Goal: Task Accomplishment & Management: Manage account settings

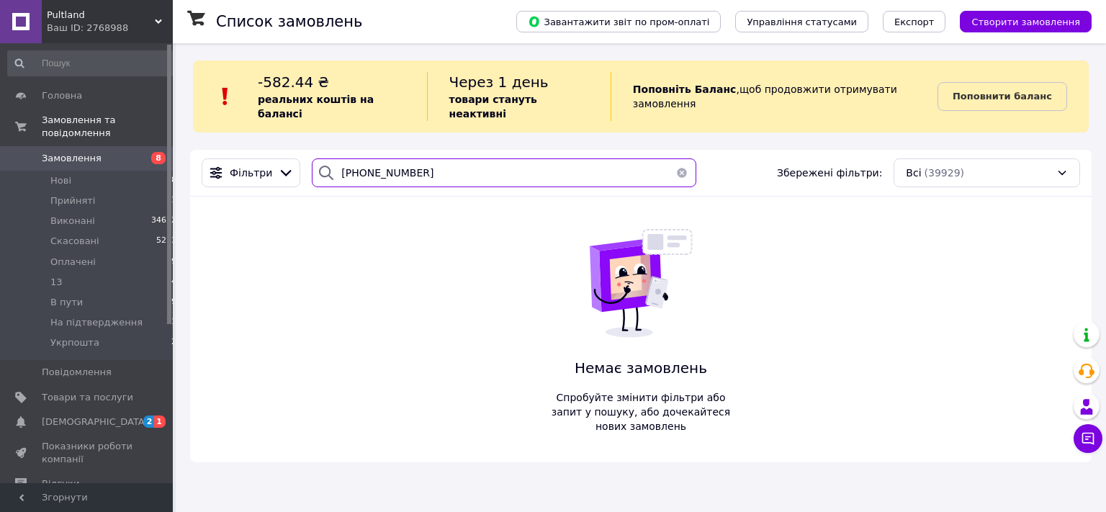
drag, startPoint x: 420, startPoint y: 161, endPoint x: 320, endPoint y: 171, distance: 101.4
click at [320, 171] on input "+380973344963" at bounding box center [504, 172] width 384 height 29
paste input "679614936"
drag, startPoint x: 406, startPoint y: 155, endPoint x: 293, endPoint y: 168, distance: 113.9
click at [312, 168] on input "+380679614936" at bounding box center [504, 172] width 384 height 29
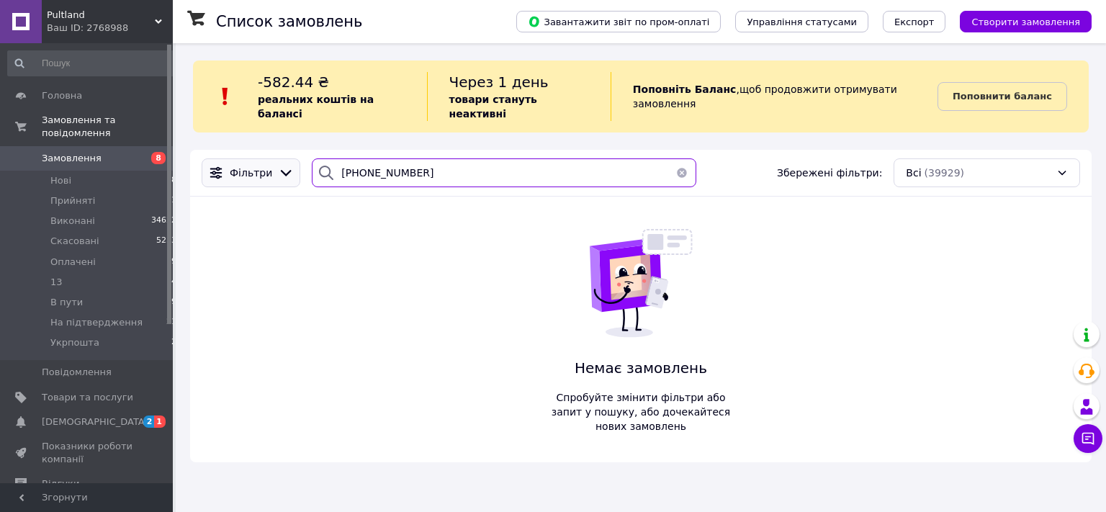
paste input "955454983"
drag, startPoint x: 416, startPoint y: 158, endPoint x: 317, endPoint y: 166, distance: 99.0
click at [317, 168] on input "+380955454983" at bounding box center [504, 172] width 384 height 29
paste input "93341267"
drag, startPoint x: 424, startPoint y: 160, endPoint x: 310, endPoint y: 167, distance: 114.7
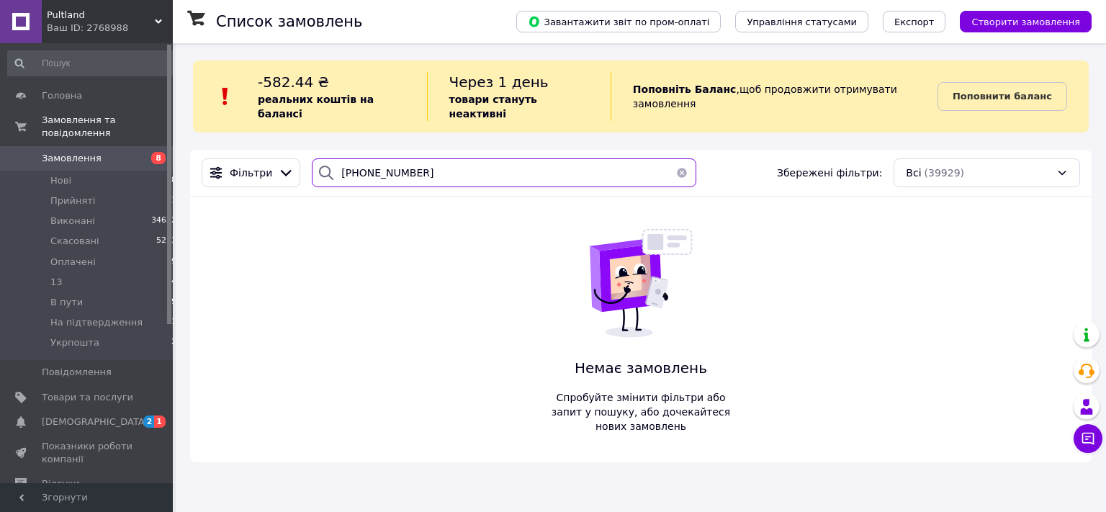
click at [312, 167] on input "+380993341267" at bounding box center [504, 172] width 384 height 29
paste input "80069321"
drag, startPoint x: 436, startPoint y: 165, endPoint x: 323, endPoint y: 158, distance: 114.0
click at [323, 158] on input "+380980069321" at bounding box center [504, 172] width 384 height 29
paste input "57941096"
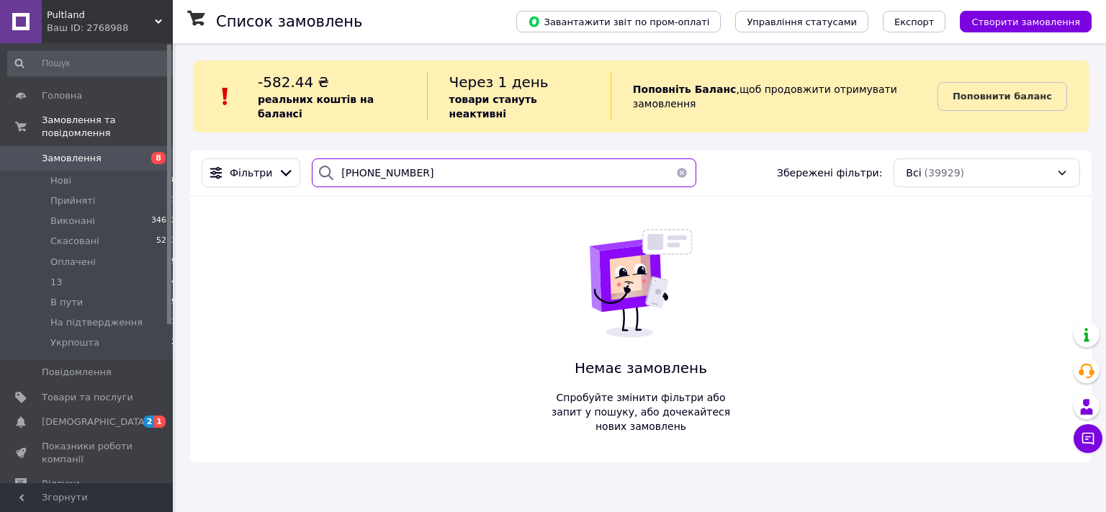
drag, startPoint x: 399, startPoint y: 162, endPoint x: 326, endPoint y: 163, distance: 72.7
click at [326, 163] on input "+380957941096" at bounding box center [504, 172] width 384 height 29
paste input "Монобанк 4441111100542053 Альчинський Артем. Пульт , ціна грн."
type input "Монобанк 4441111100542053 Альчинський Артем. Пульт , ціна грн."
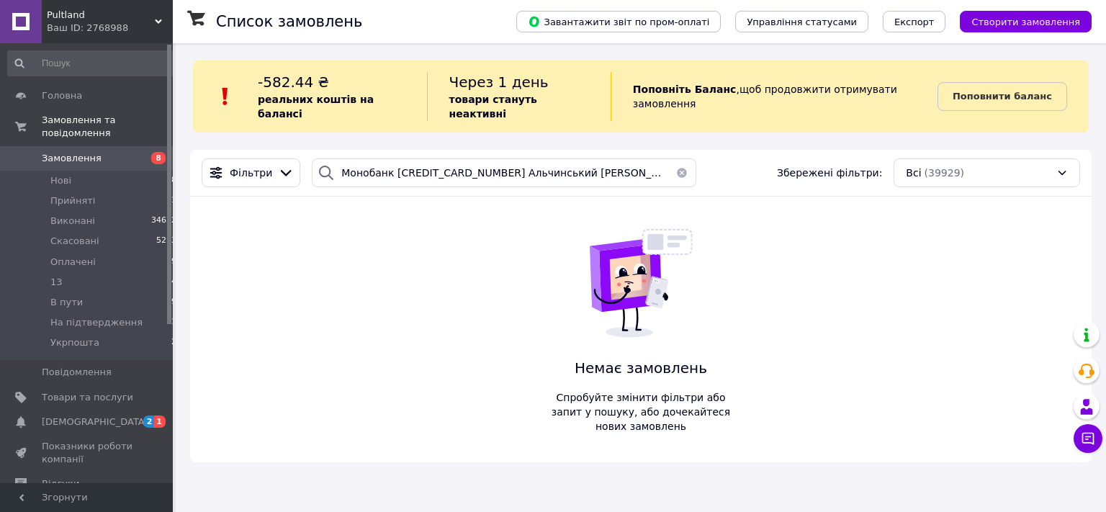
click at [676, 158] on button "button" at bounding box center [681, 172] width 29 height 29
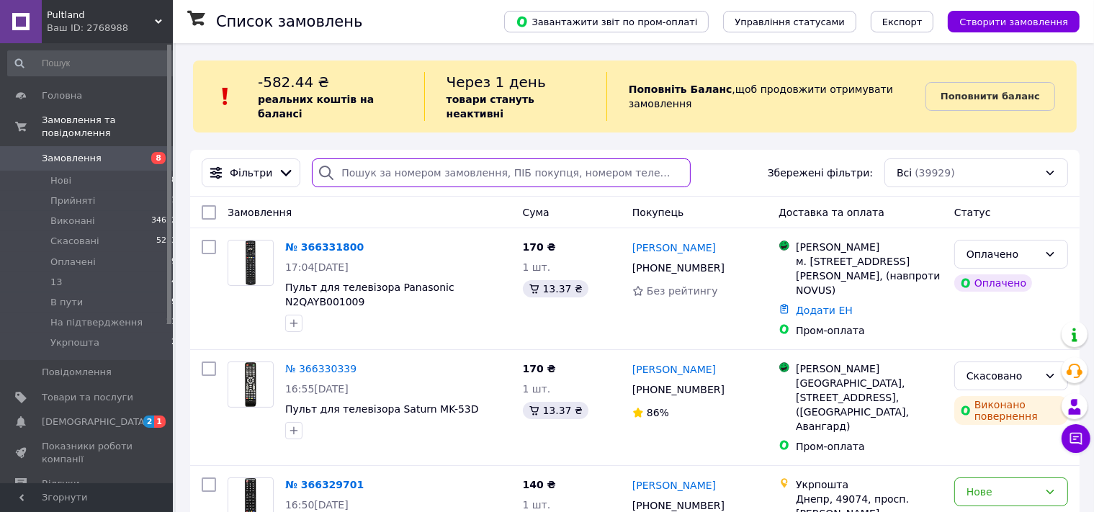
click at [392, 161] on input "search" at bounding box center [501, 172] width 379 height 29
paste input "+380503049066"
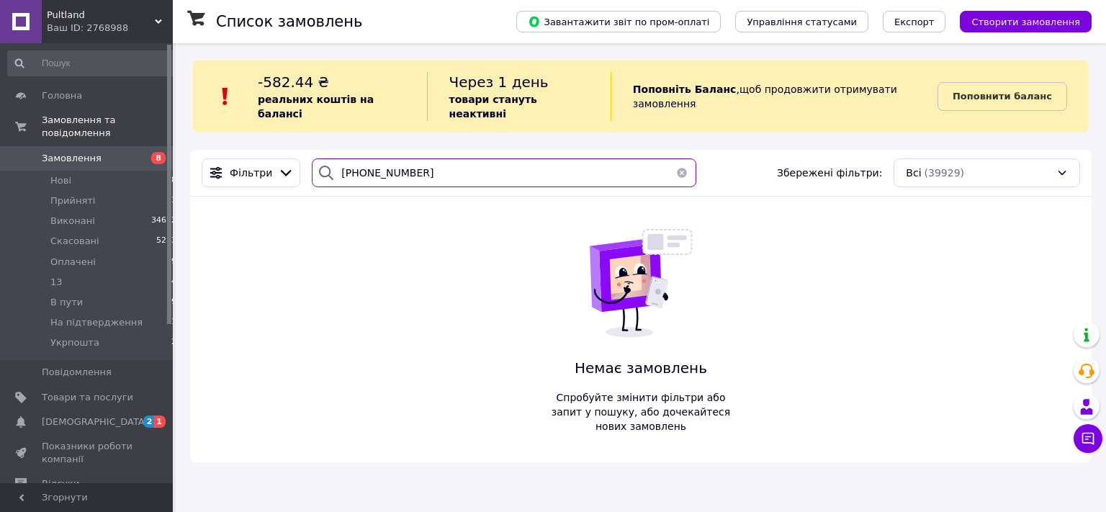
drag, startPoint x: 422, startPoint y: 163, endPoint x: 330, endPoint y: 156, distance: 92.4
click at [331, 158] on input "+380503049066" at bounding box center [504, 172] width 384 height 29
paste input "956910722"
drag, startPoint x: 415, startPoint y: 159, endPoint x: 307, endPoint y: 168, distance: 109.1
click at [312, 168] on input "+380956910722" at bounding box center [504, 172] width 384 height 29
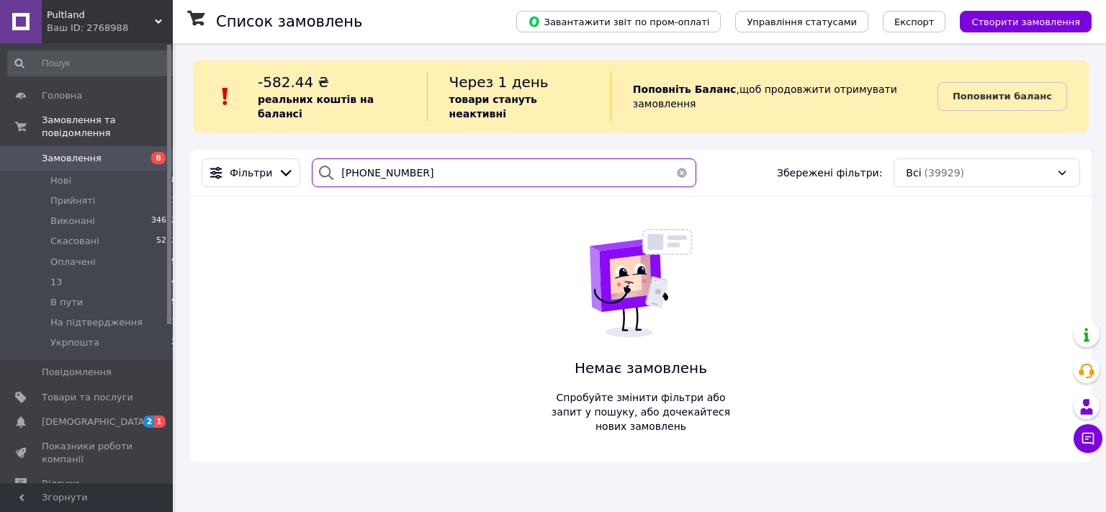
paste input "632753771"
drag, startPoint x: 426, startPoint y: 156, endPoint x: 324, endPoint y: 164, distance: 102.5
click at [325, 168] on input "+380632753771" at bounding box center [504, 172] width 384 height 29
paste input "95812179"
type input "+380958121791"
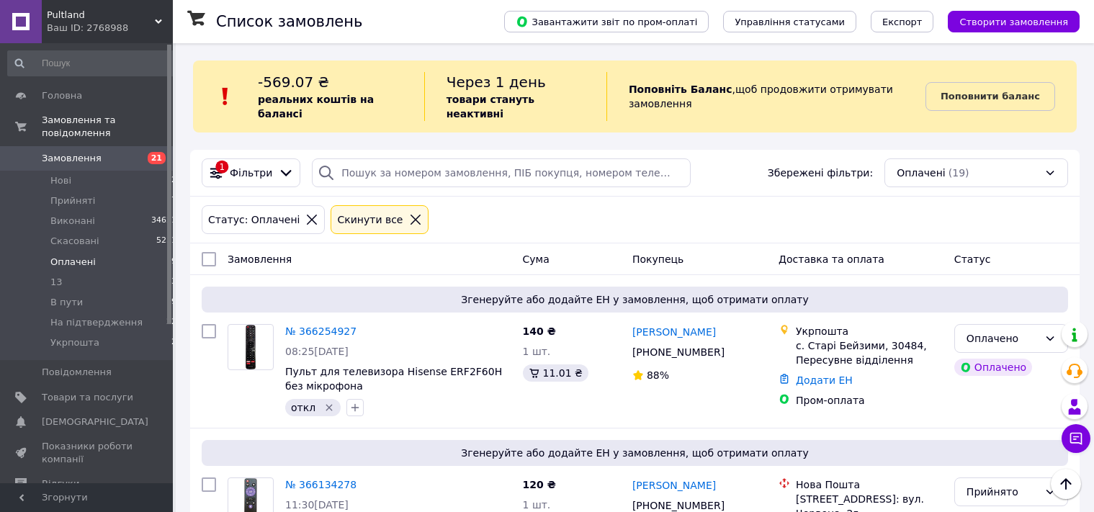
scroll to position [76, 0]
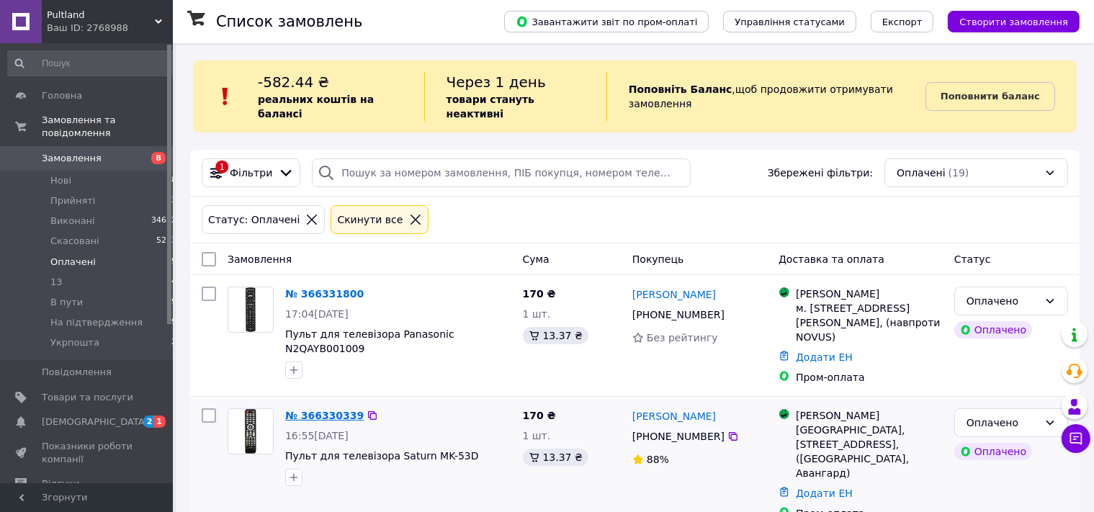
click at [333, 410] on link "№ 366330339" at bounding box center [324, 416] width 78 height 12
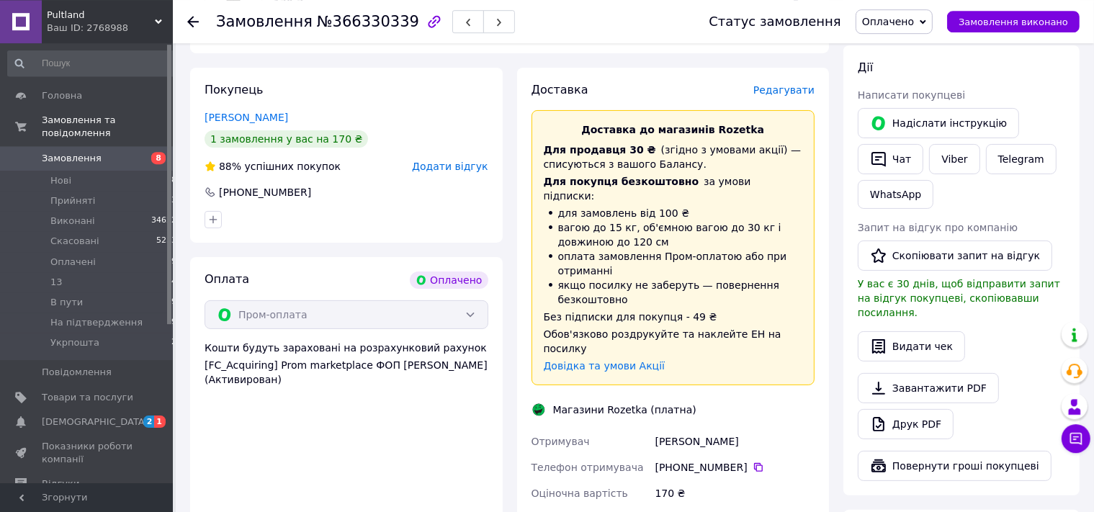
scroll to position [228, 0]
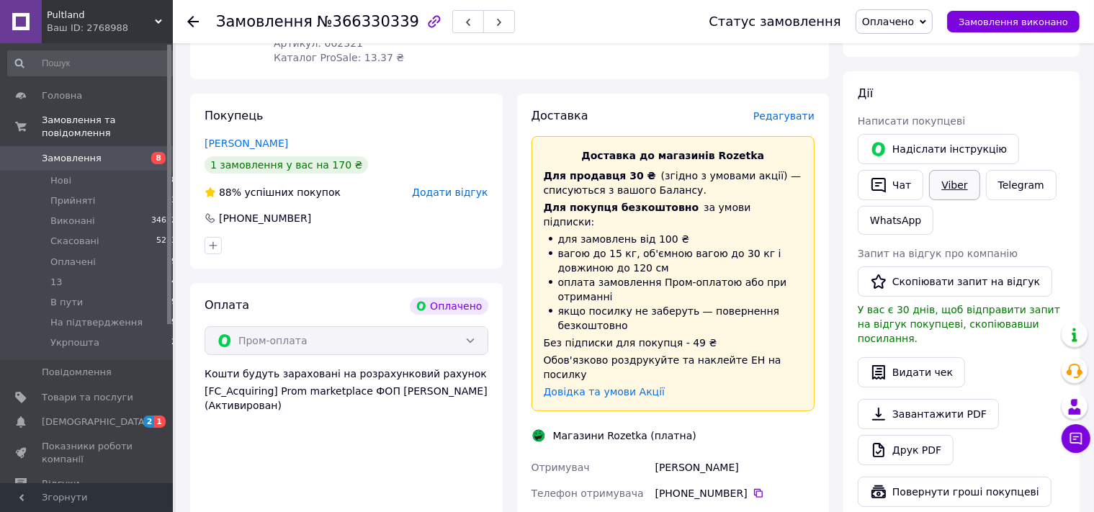
click at [950, 182] on link "Viber" at bounding box center [954, 185] width 50 height 30
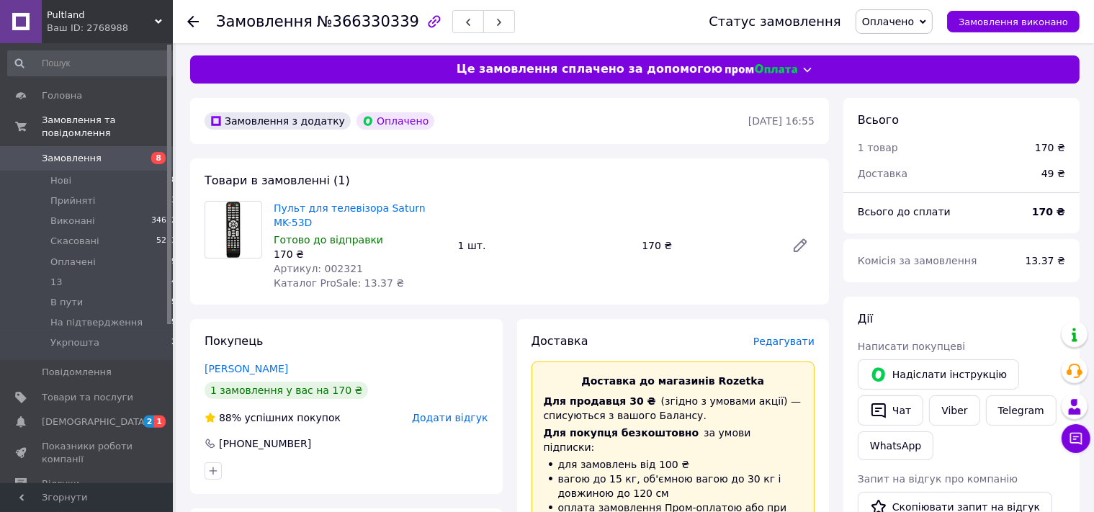
scroll to position [0, 0]
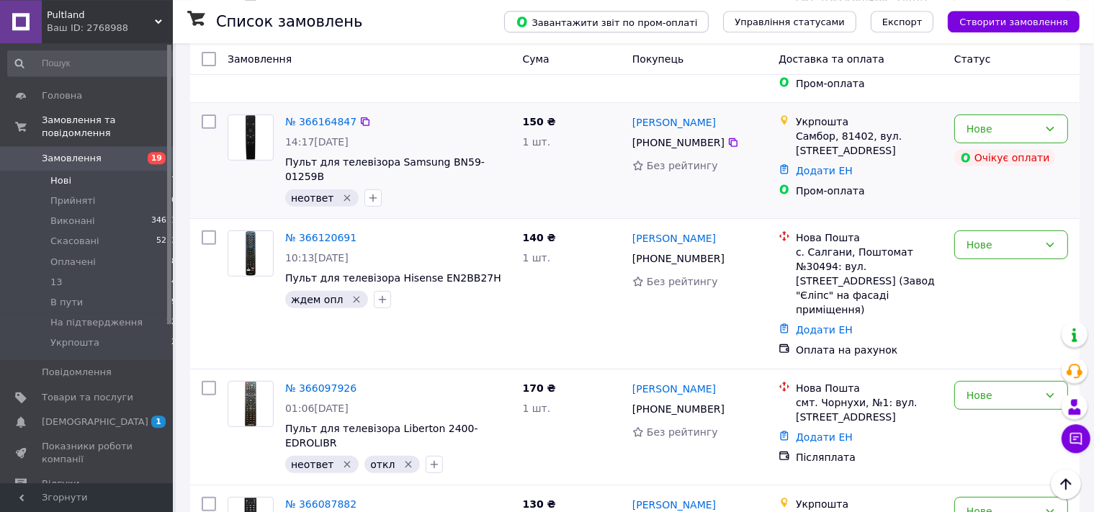
scroll to position [570, 0]
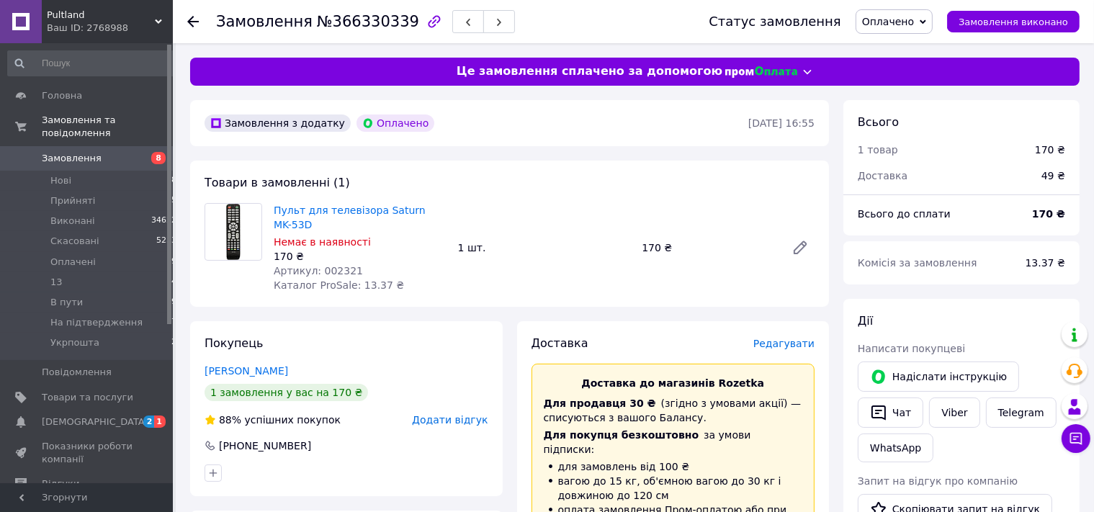
click at [900, 19] on span "Оплачено" at bounding box center [888, 22] width 52 height 12
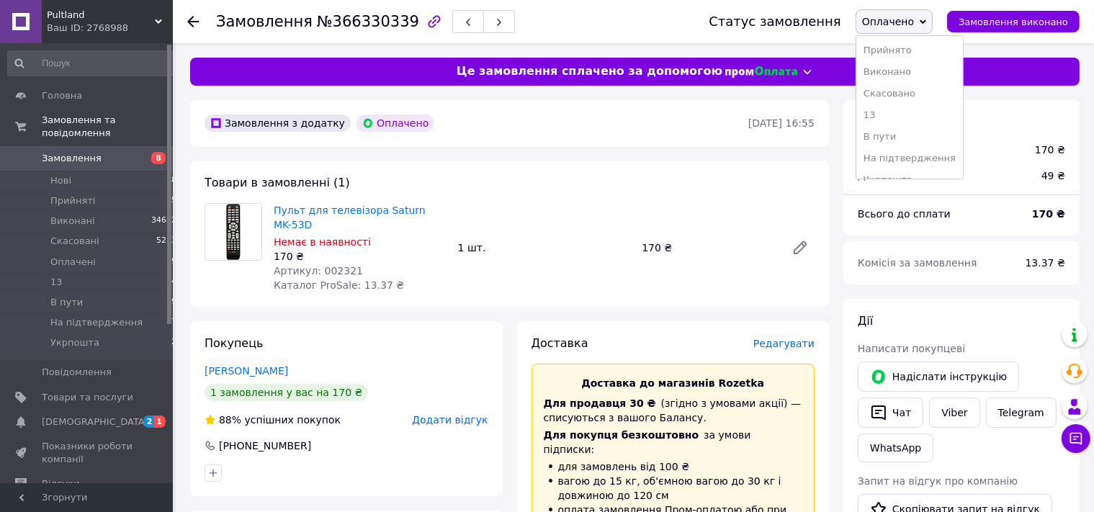
drag, startPoint x: 897, startPoint y: 94, endPoint x: 883, endPoint y: 101, distance: 16.1
click at [897, 94] on li "Скасовано" at bounding box center [909, 94] width 107 height 22
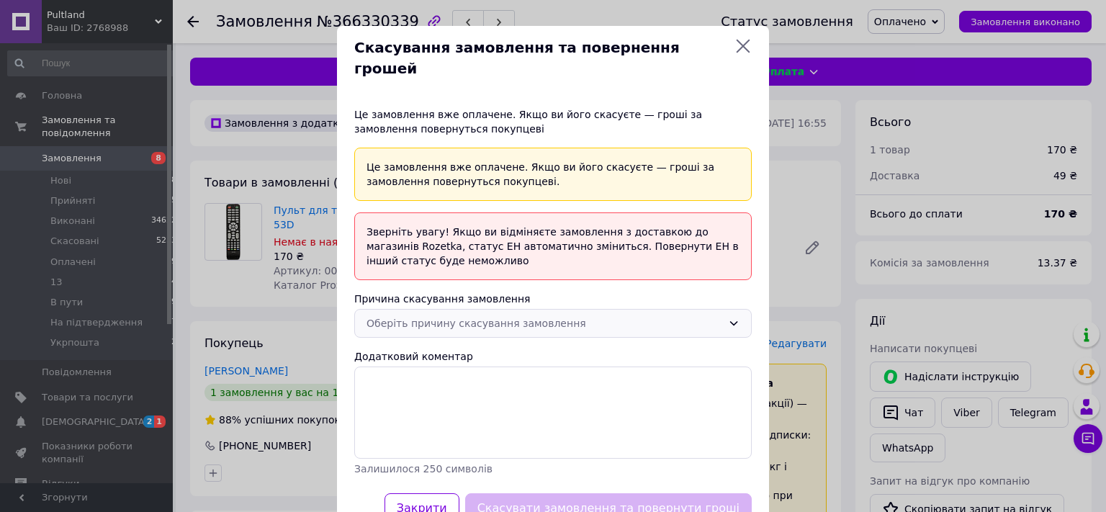
click at [416, 315] on div "Оберіть причину скасування замовлення" at bounding box center [544, 323] width 356 height 16
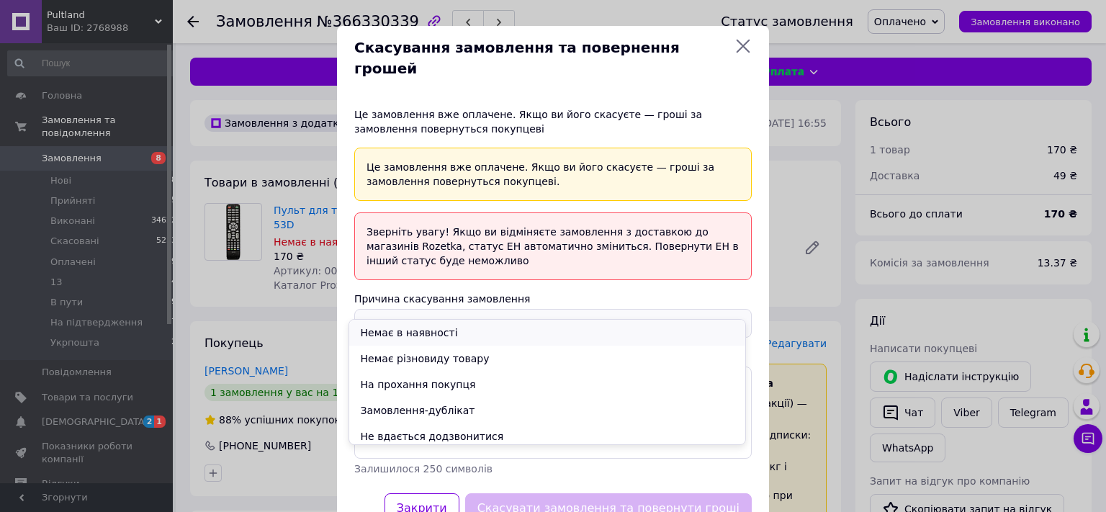
click at [405, 333] on li "Немає в наявності" at bounding box center [547, 333] width 396 height 26
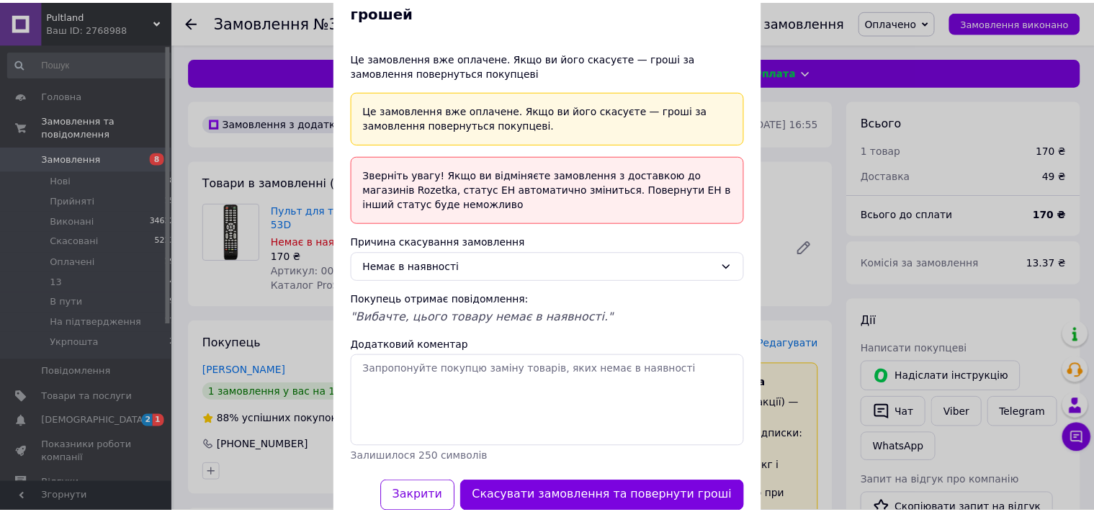
scroll to position [78, 0]
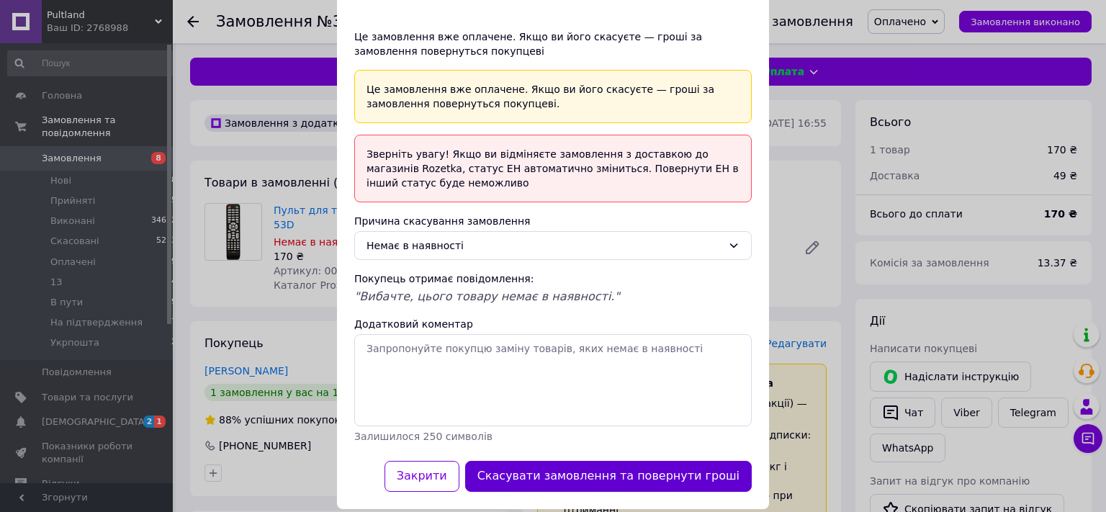
click at [608, 461] on button "Скасувати замовлення та повернути гроші" at bounding box center [608, 476] width 287 height 31
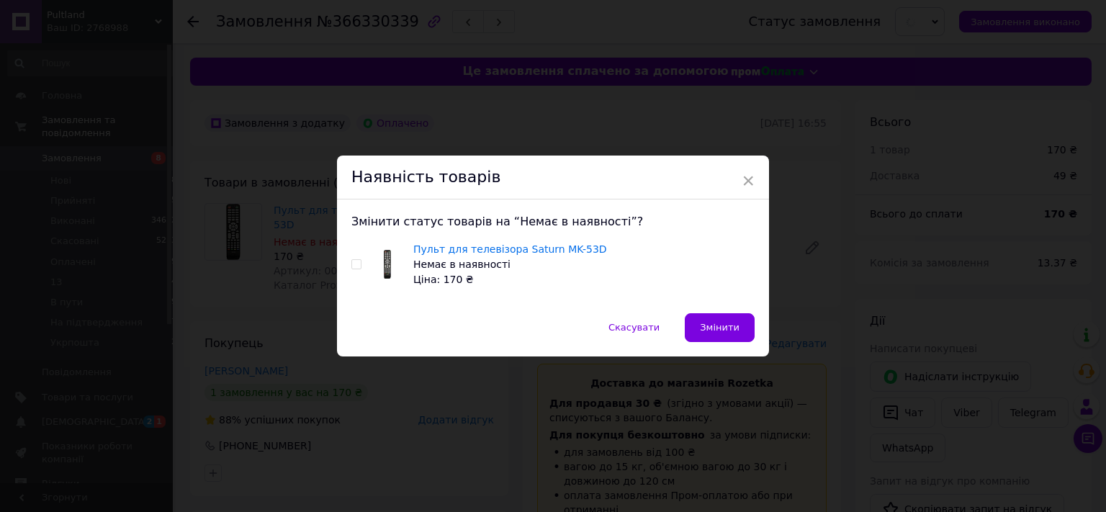
drag, startPoint x: 346, startPoint y: 264, endPoint x: 353, endPoint y: 270, distance: 8.7
click at [351, 266] on input "checkbox" at bounding box center [355, 264] width 9 height 9
checkbox input "true"
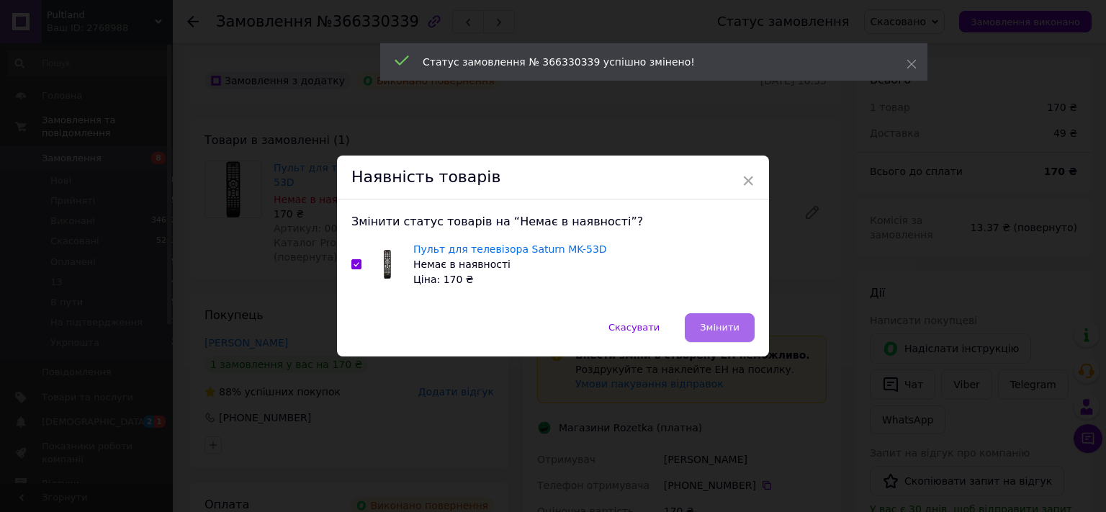
click at [726, 330] on span "Змінити" at bounding box center [720, 327] width 40 height 11
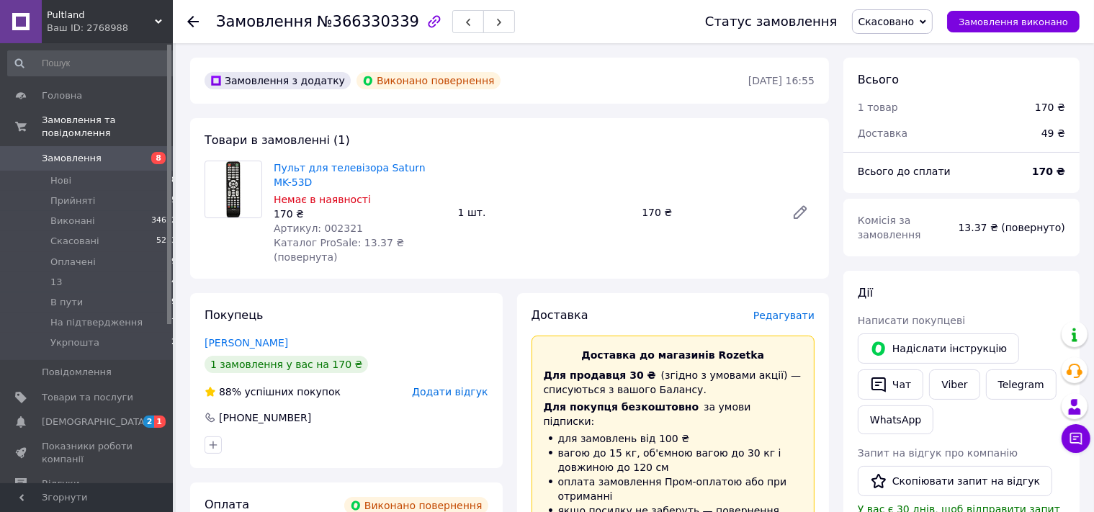
click at [193, 22] on use at bounding box center [193, 22] width 12 height 12
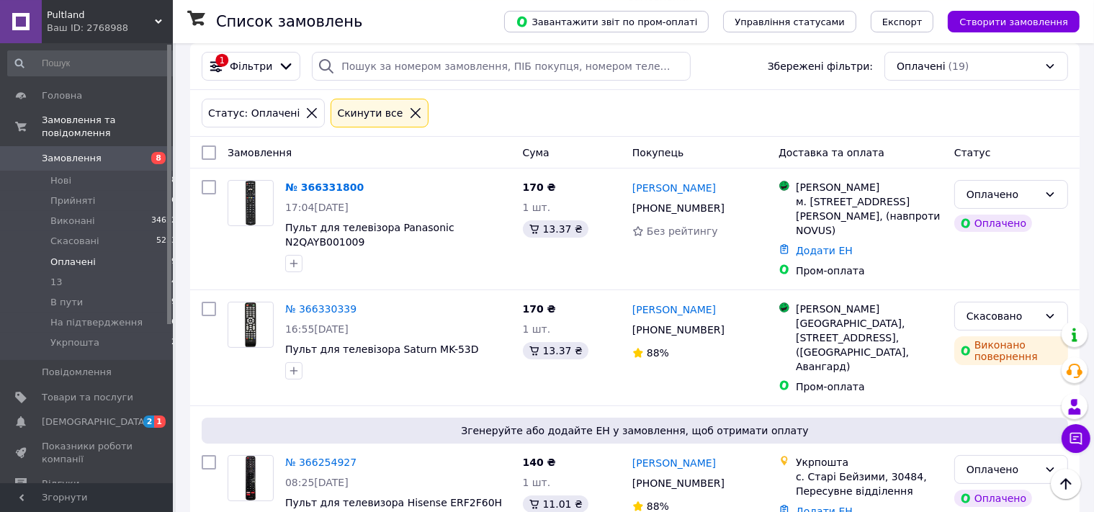
scroll to position [76, 0]
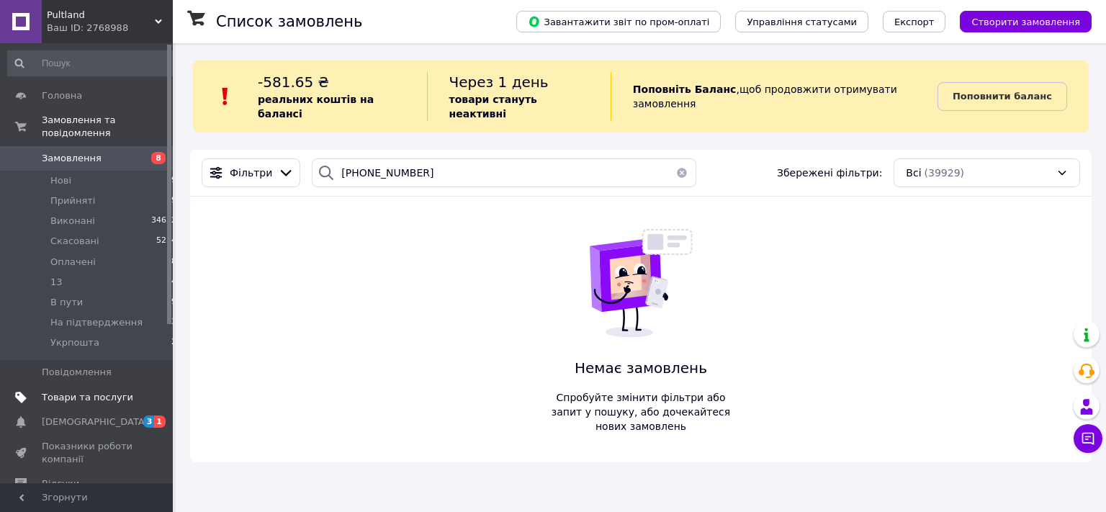
drag, startPoint x: 85, startPoint y: 307, endPoint x: 109, endPoint y: 382, distance: 77.9
click at [85, 316] on span "На підтвердження" at bounding box center [96, 322] width 92 height 13
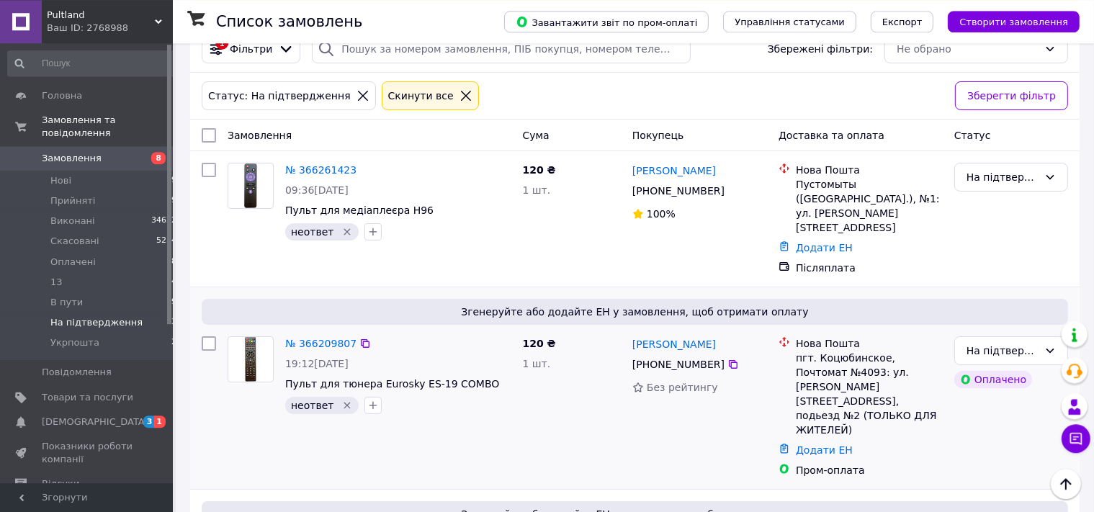
scroll to position [122, 0]
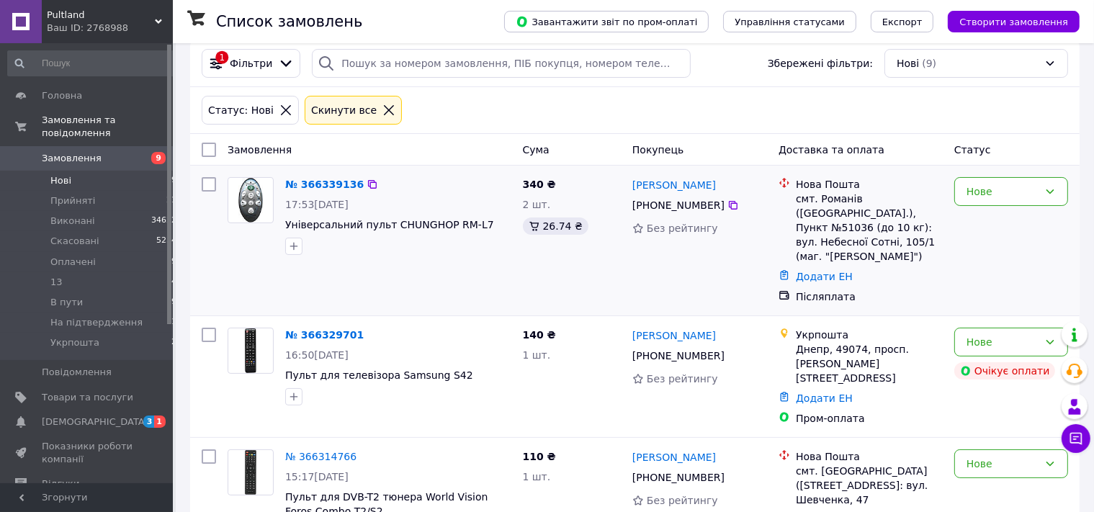
scroll to position [152, 0]
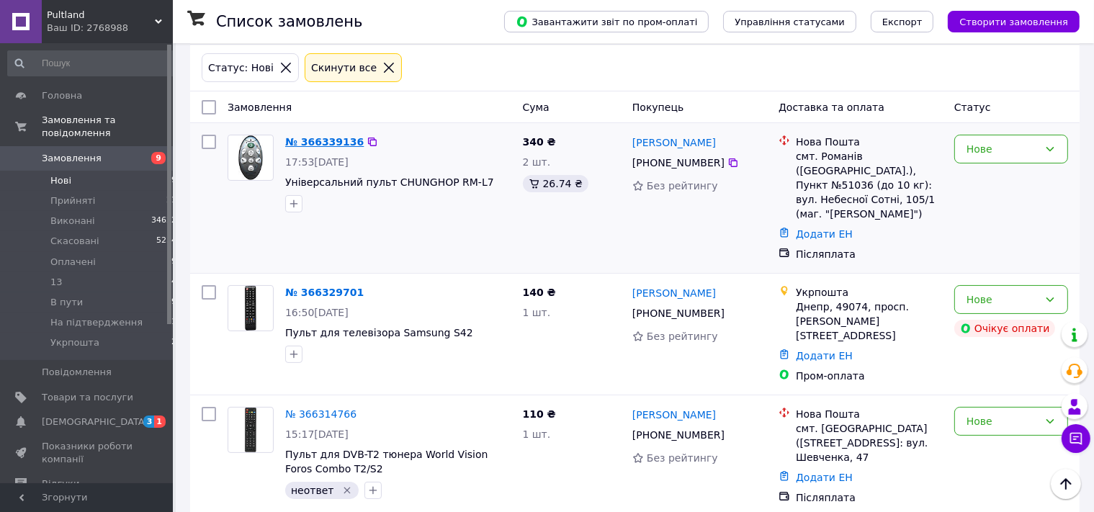
click at [325, 136] on link "№ 366339136" at bounding box center [324, 142] width 78 height 12
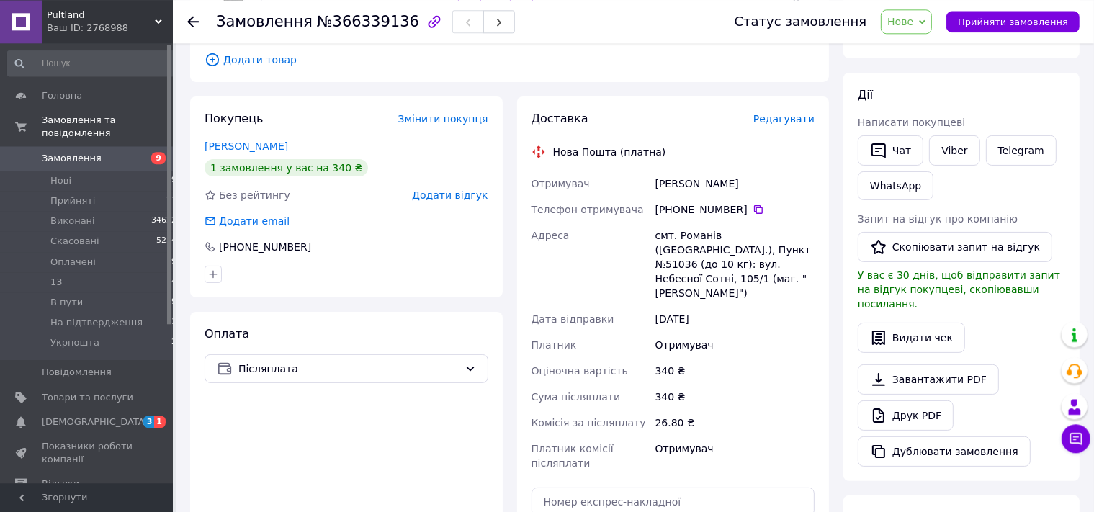
scroll to position [228, 0]
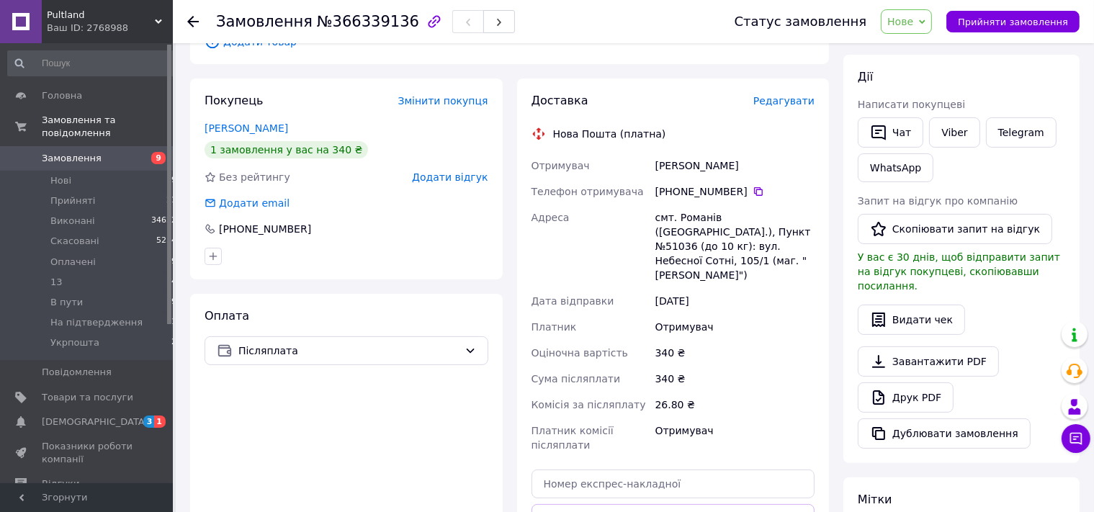
click at [913, 19] on span "Нове" at bounding box center [900, 22] width 26 height 12
click at [927, 138] on li "13" at bounding box center [934, 137] width 107 height 22
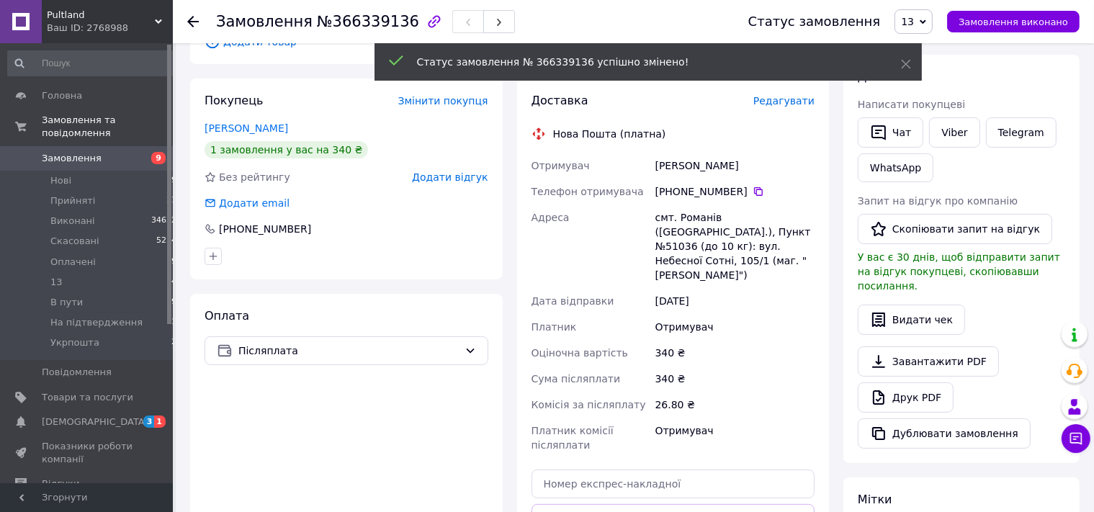
click at [190, 22] on use at bounding box center [193, 22] width 12 height 12
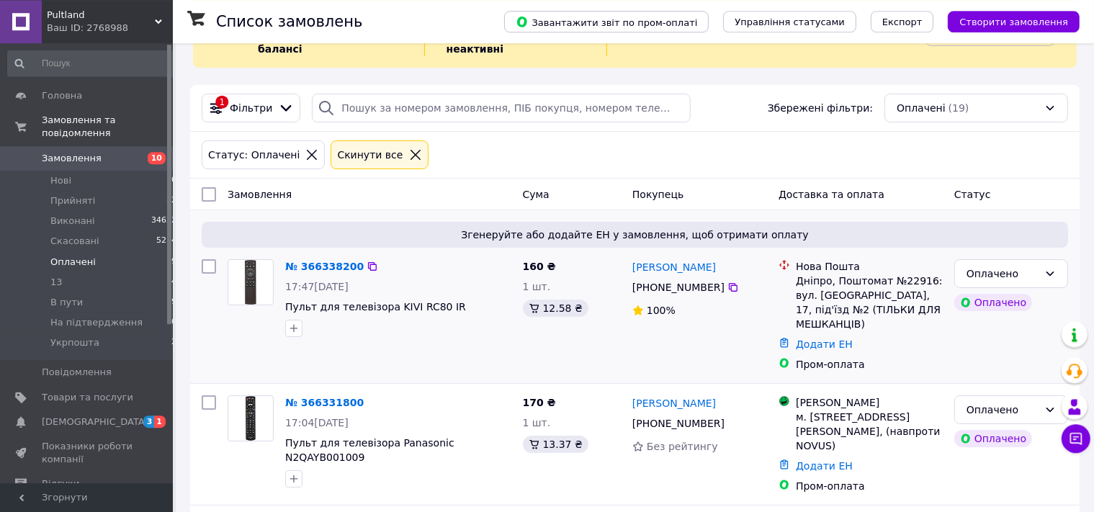
scroll to position [76, 0]
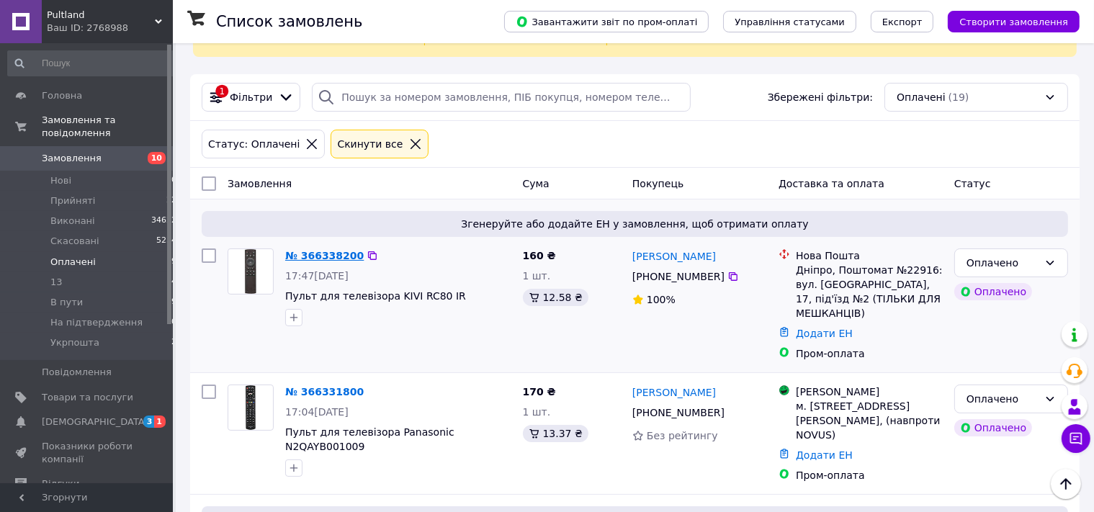
click at [312, 250] on link "№ 366338200" at bounding box center [324, 256] width 78 height 12
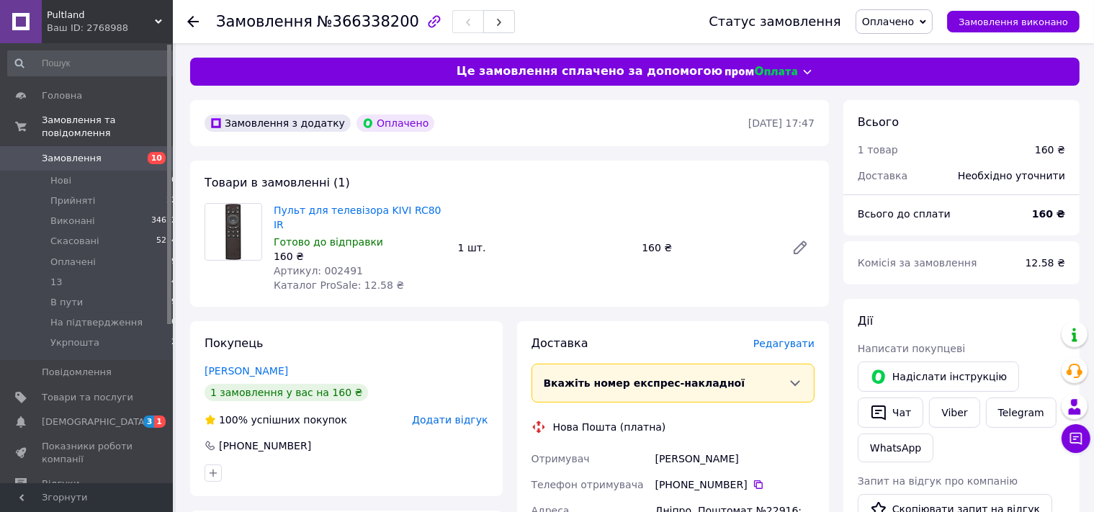
click at [901, 16] on span "Оплачено" at bounding box center [888, 22] width 52 height 12
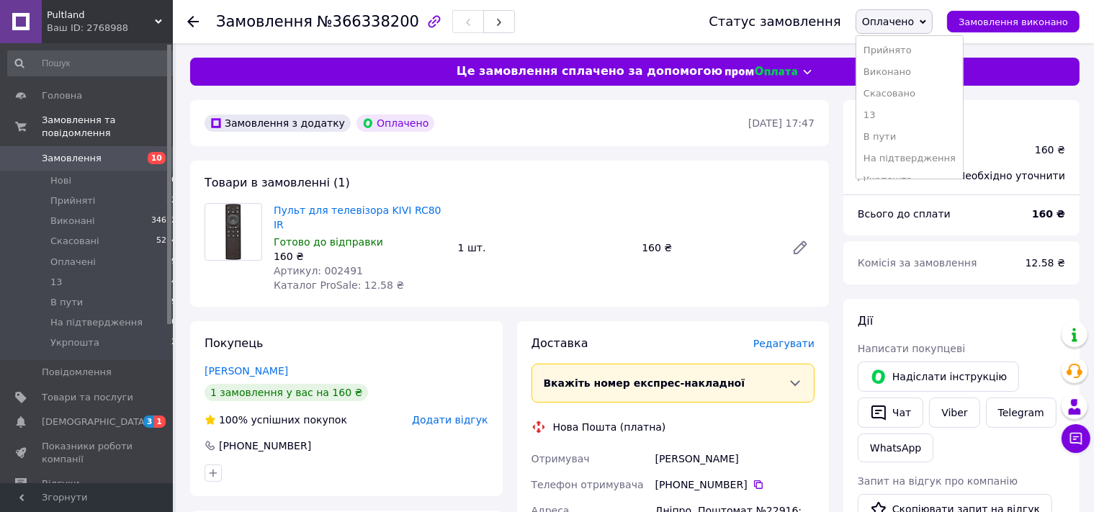
click at [549, 269] on div "Пульт для телевізора KIVI RC80 IR Готово до відправки 160 ₴ Артикул: 002491 Кат…" at bounding box center [544, 247] width 552 height 95
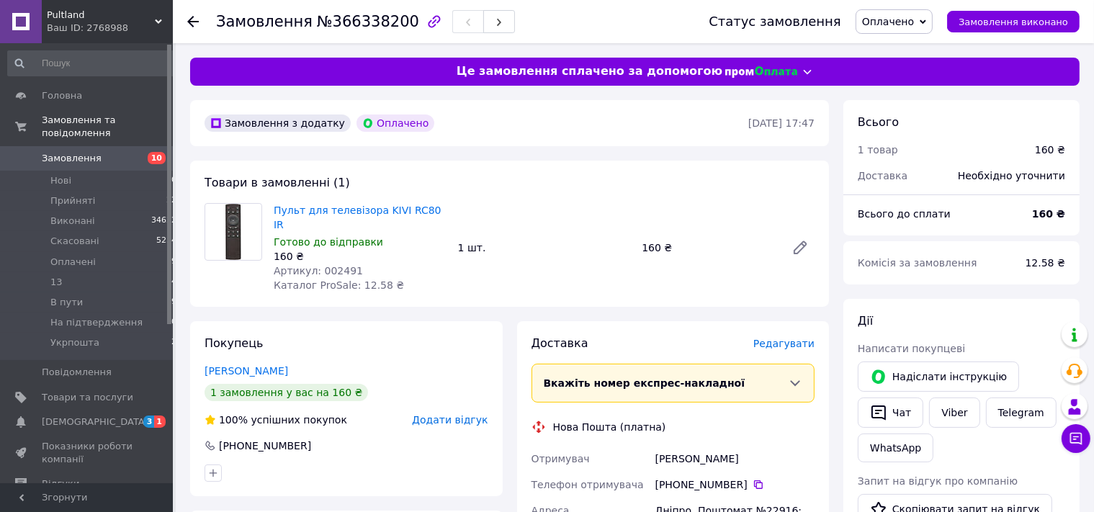
click at [192, 22] on use at bounding box center [193, 22] width 12 height 12
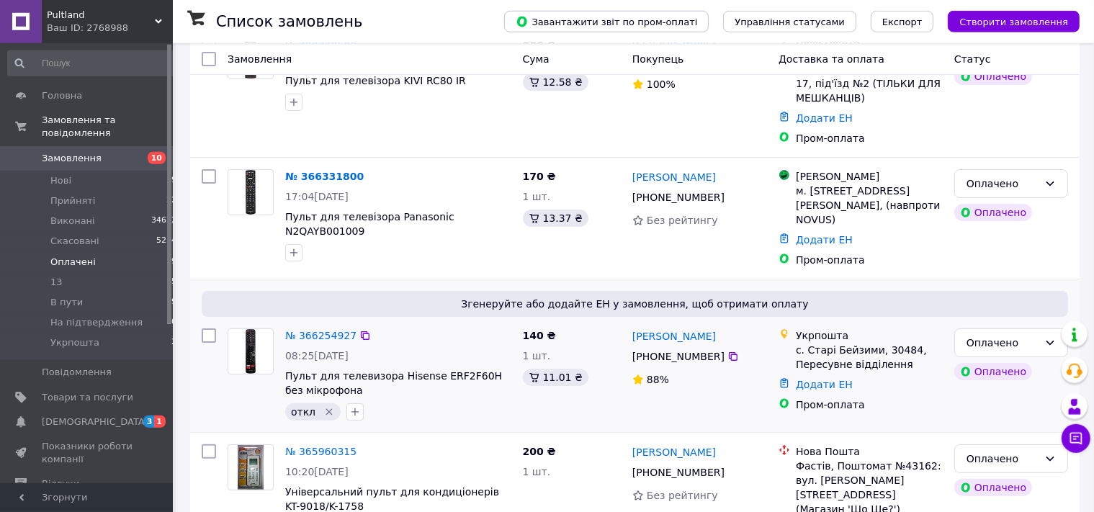
scroll to position [304, 0]
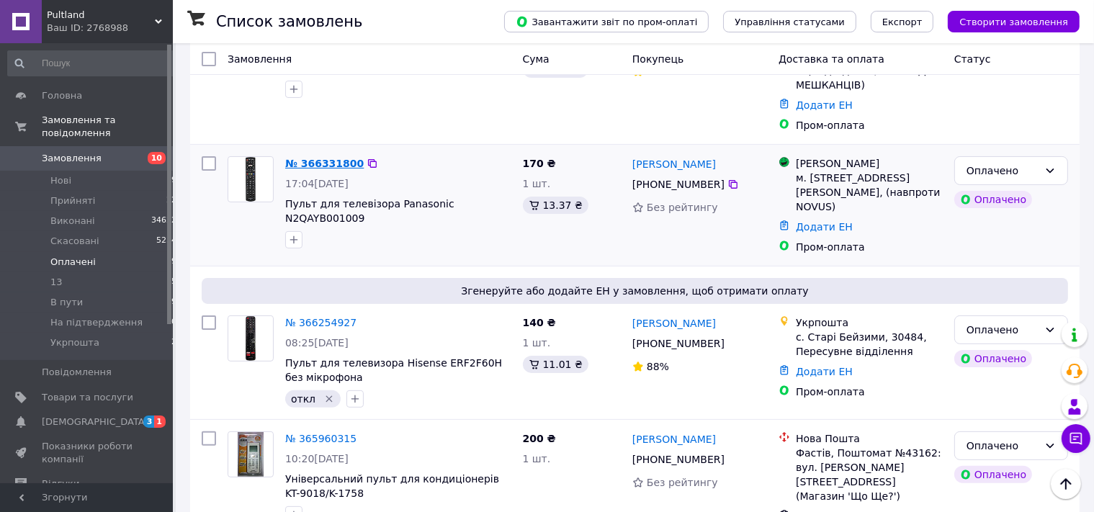
click at [321, 158] on link "№ 366331800" at bounding box center [324, 164] width 78 height 12
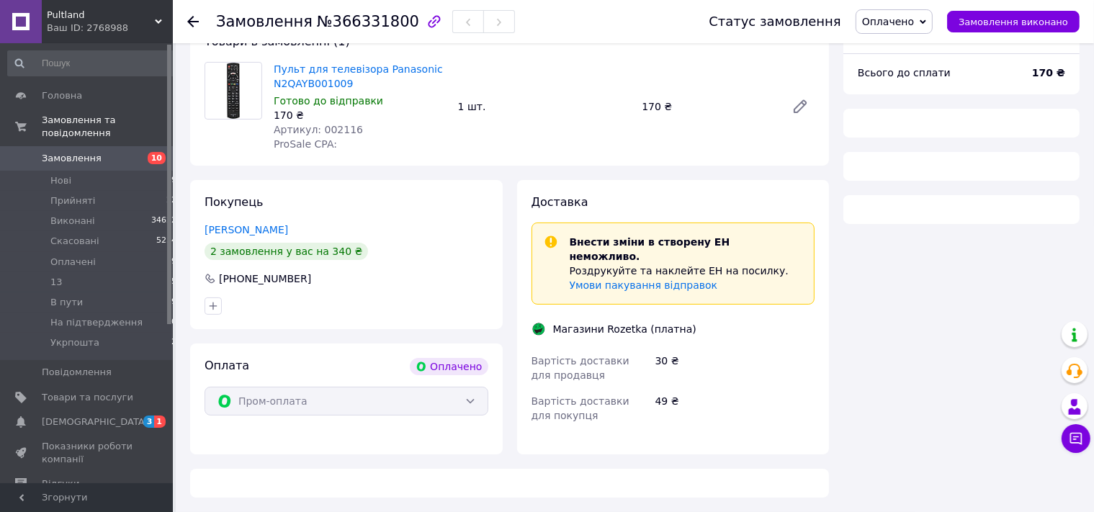
scroll to position [126, 0]
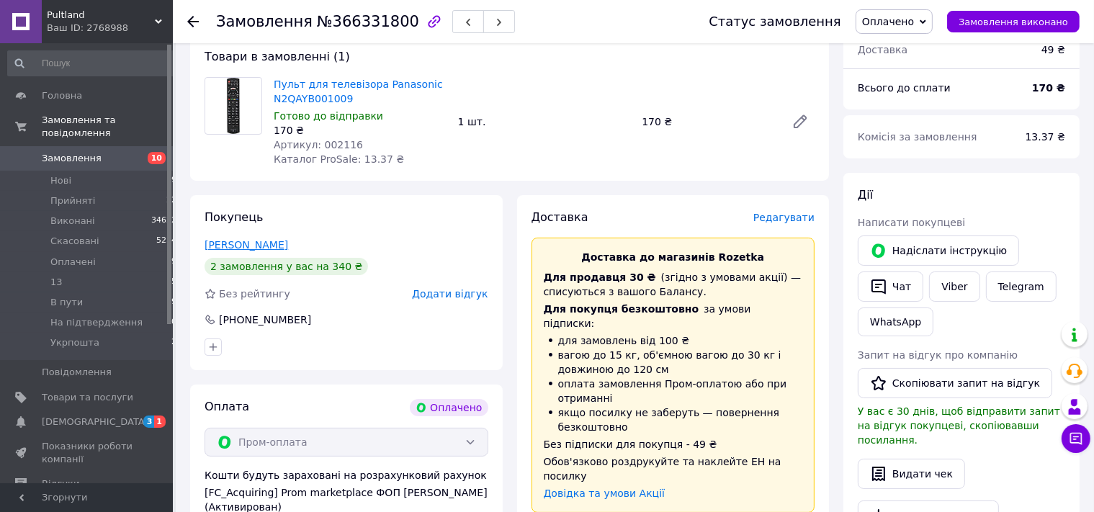
click at [257, 246] on link "Пелецкая Яна" at bounding box center [246, 245] width 84 height 12
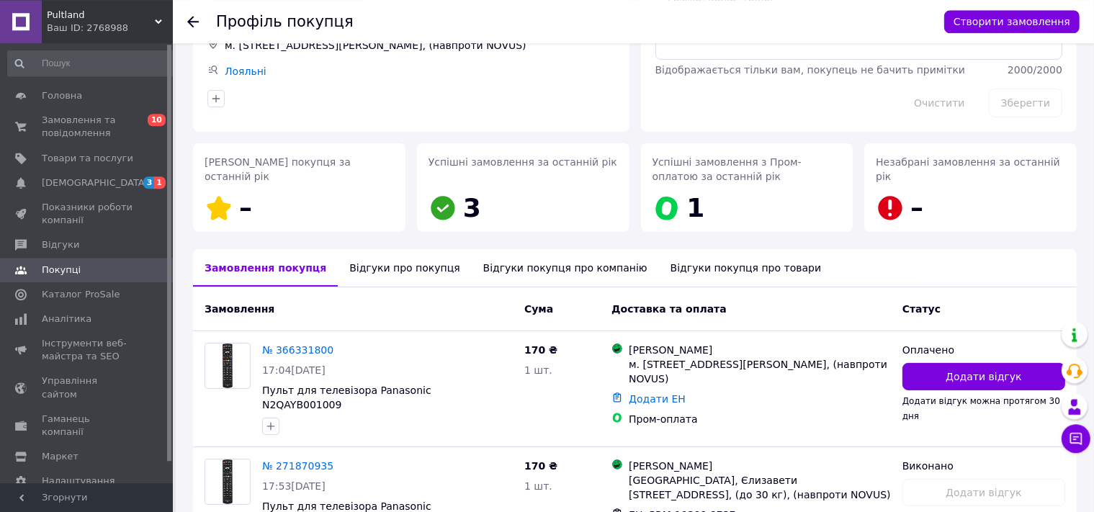
scroll to position [236, 0]
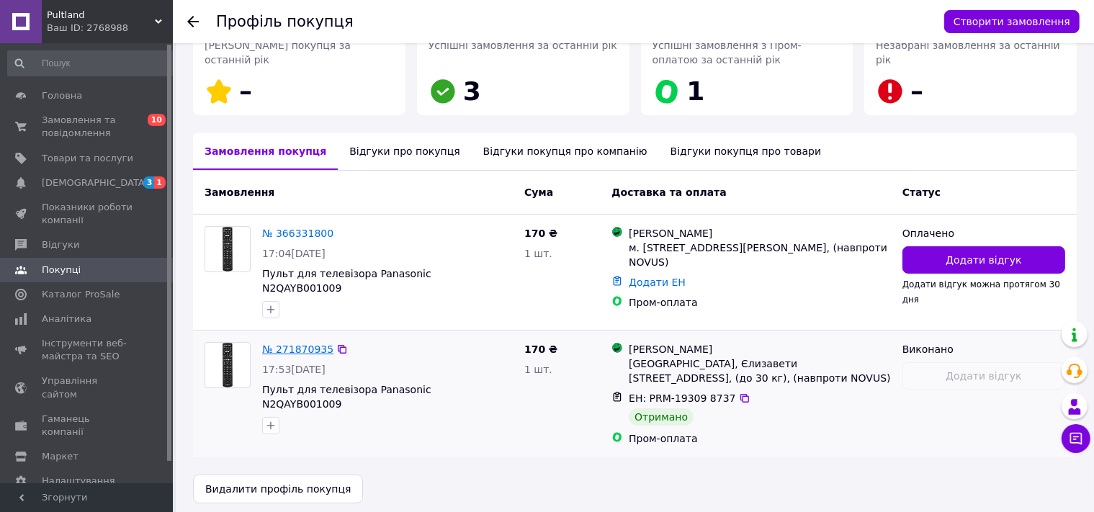
click at [304, 343] on link "№ 271870935" at bounding box center [297, 349] width 71 height 12
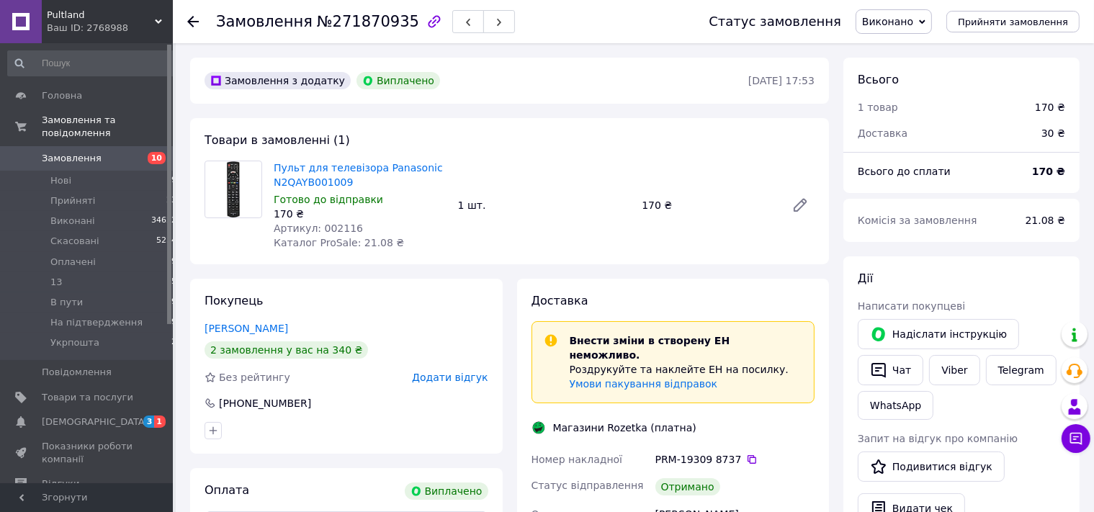
drag, startPoint x: 194, startPoint y: 22, endPoint x: 189, endPoint y: 56, distance: 34.9
click at [194, 22] on use at bounding box center [193, 22] width 12 height 12
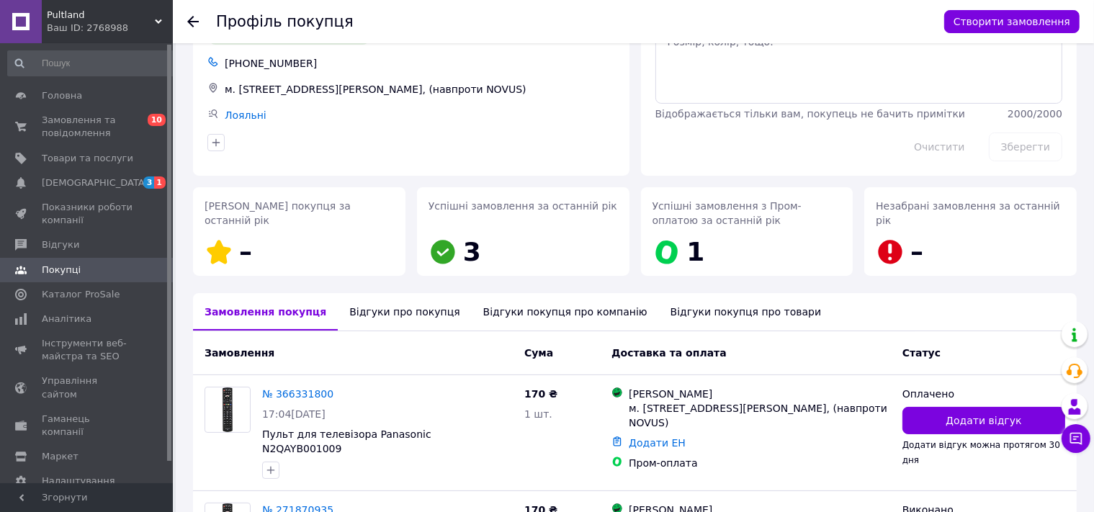
click at [191, 21] on icon at bounding box center [193, 22] width 12 height 12
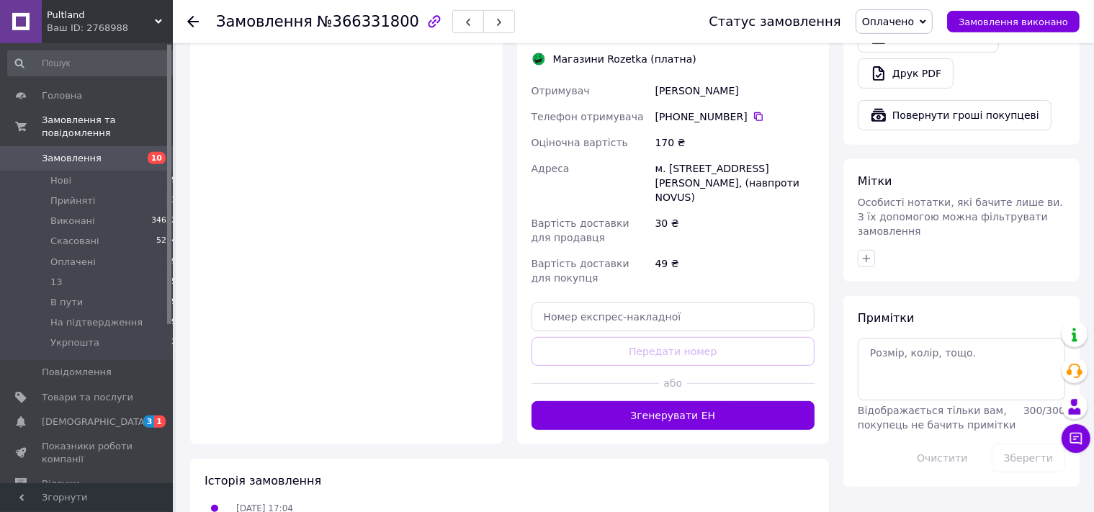
scroll to position [608, 0]
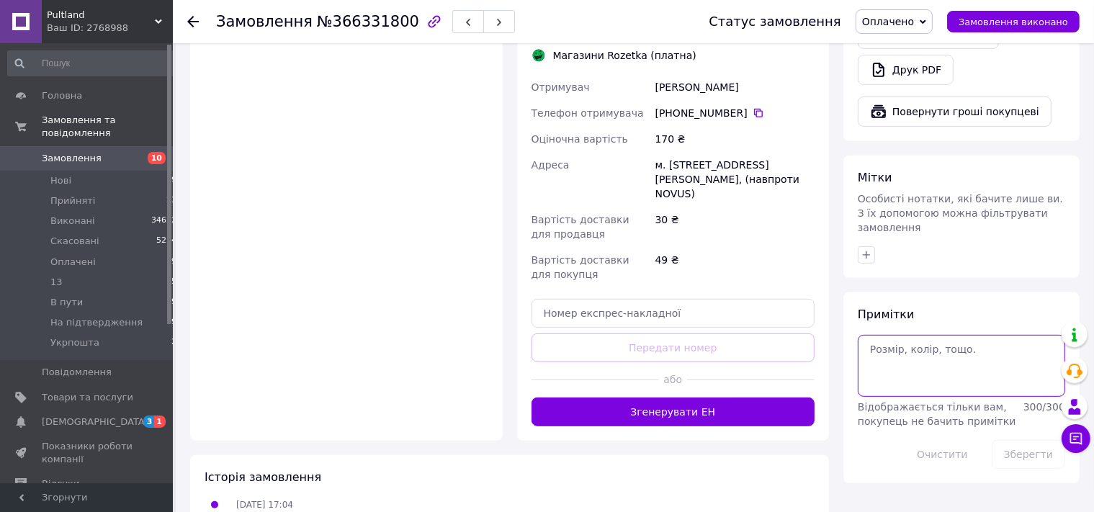
click at [889, 338] on textarea at bounding box center [960, 366] width 207 height 62
type textarea "1268"
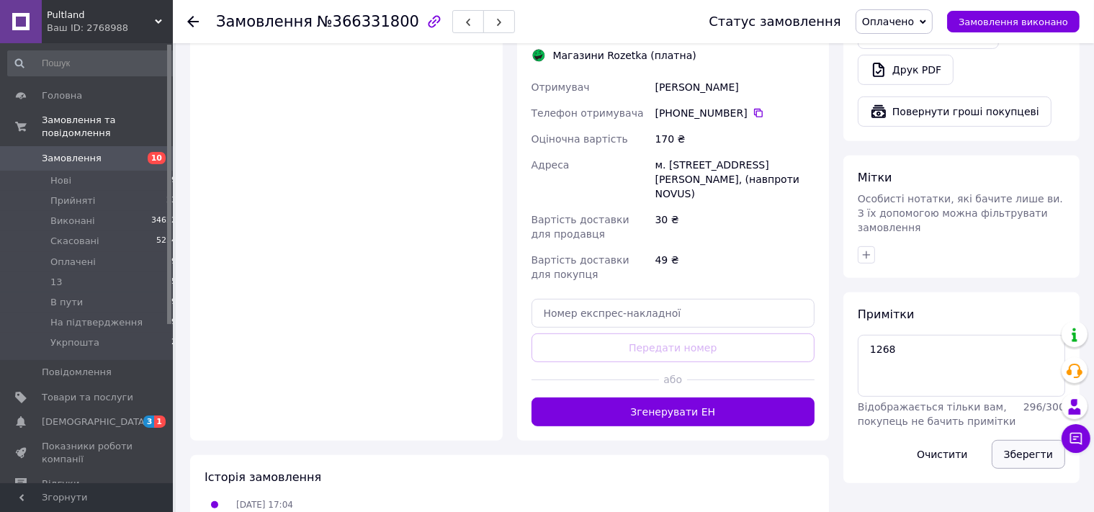
click at [1024, 440] on button "Зберегти" at bounding box center [1027, 454] width 73 height 29
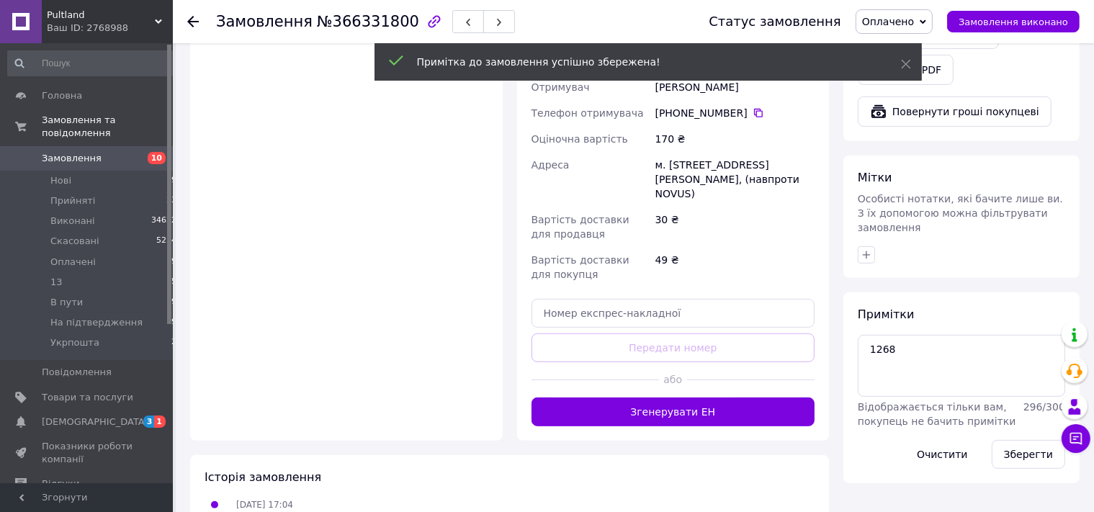
click at [905, 16] on span "Оплачено" at bounding box center [888, 22] width 52 height 12
drag, startPoint x: 888, startPoint y: 116, endPoint x: 816, endPoint y: 119, distance: 72.8
click at [888, 117] on li "13" at bounding box center [909, 115] width 107 height 22
click at [193, 22] on use at bounding box center [193, 22] width 12 height 12
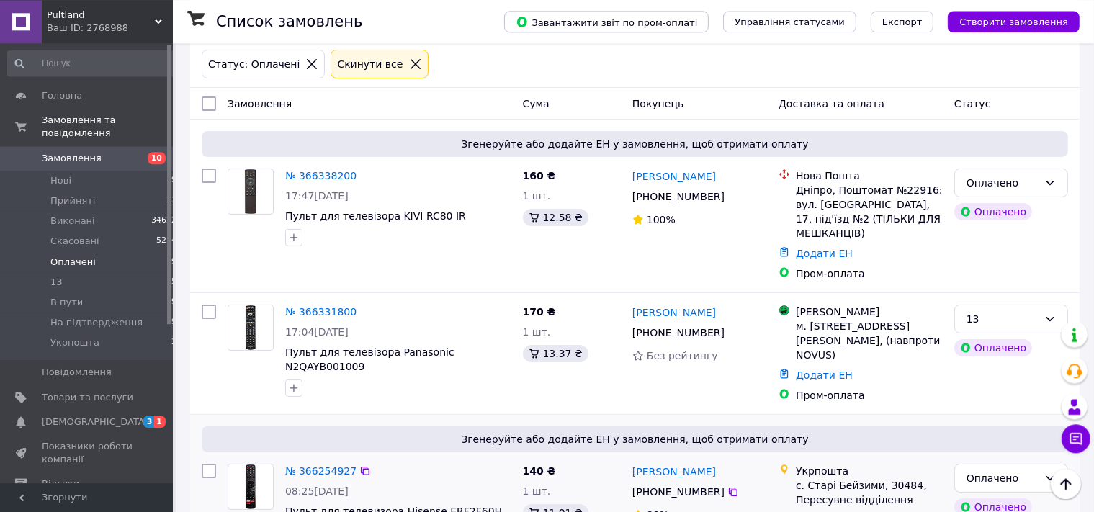
scroll to position [76, 0]
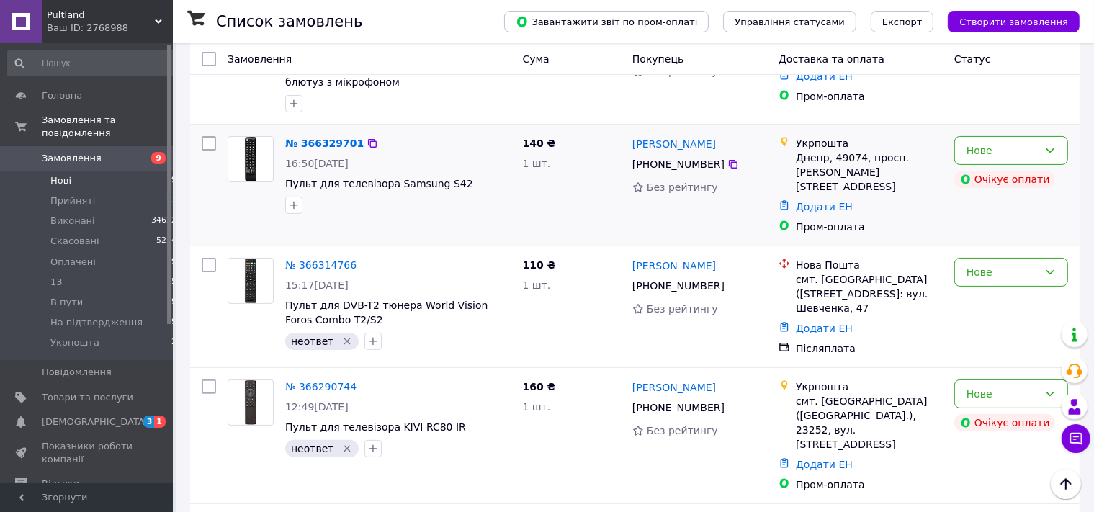
scroll to position [152, 0]
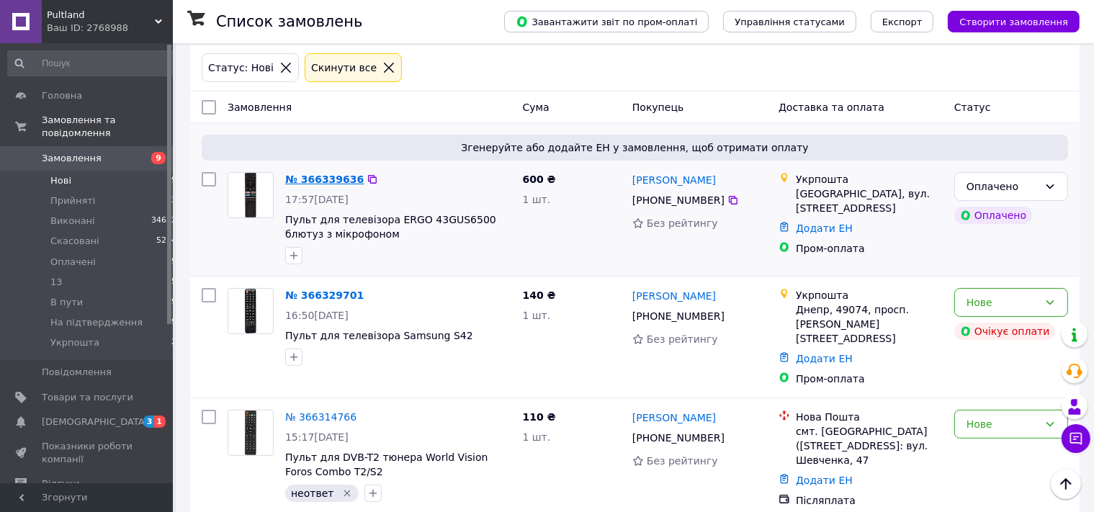
click at [315, 174] on link "№ 366339636" at bounding box center [324, 180] width 78 height 12
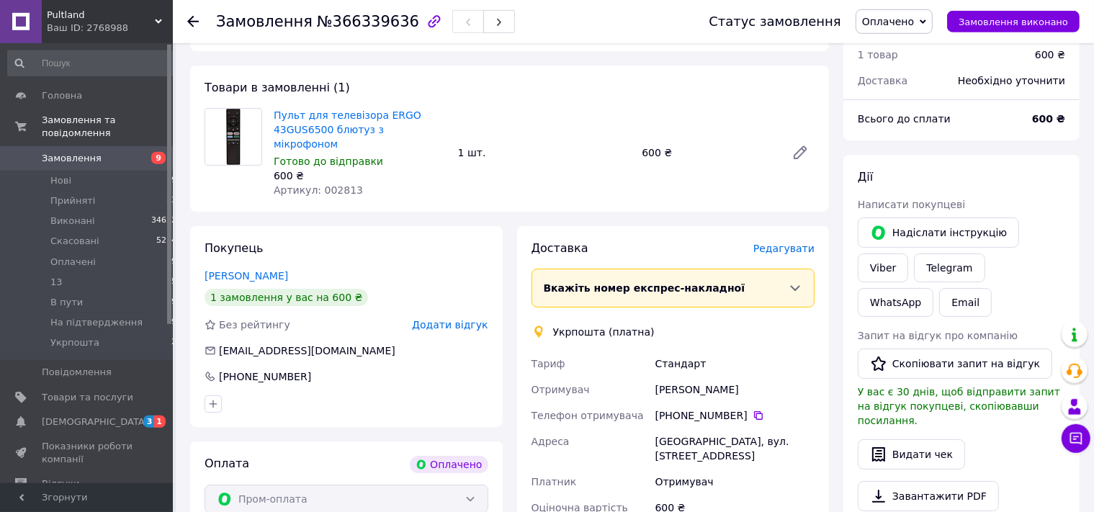
scroll to position [456, 0]
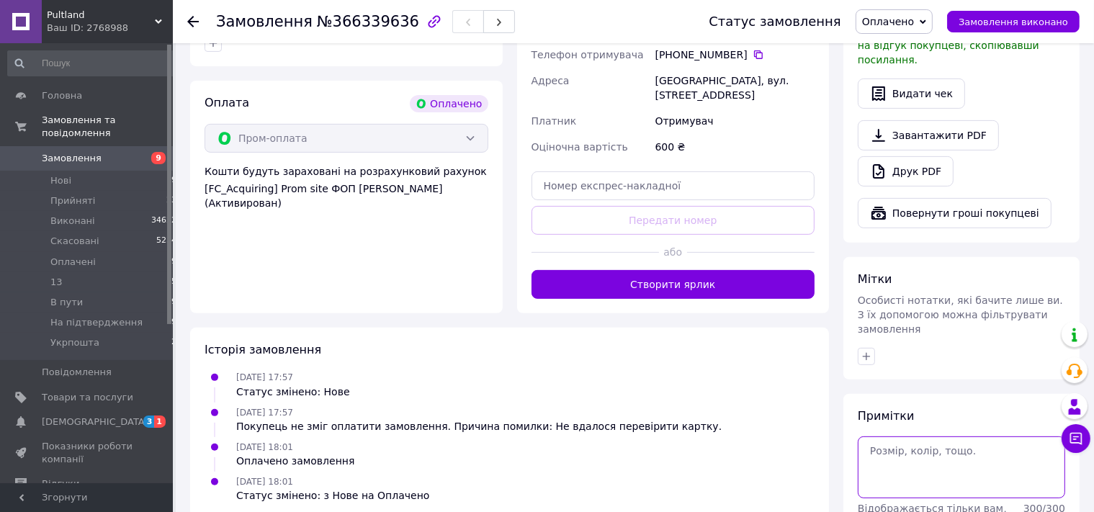
click at [887, 436] on textarea at bounding box center [960, 467] width 207 height 62
type textarea "g"
type textarea "пром"
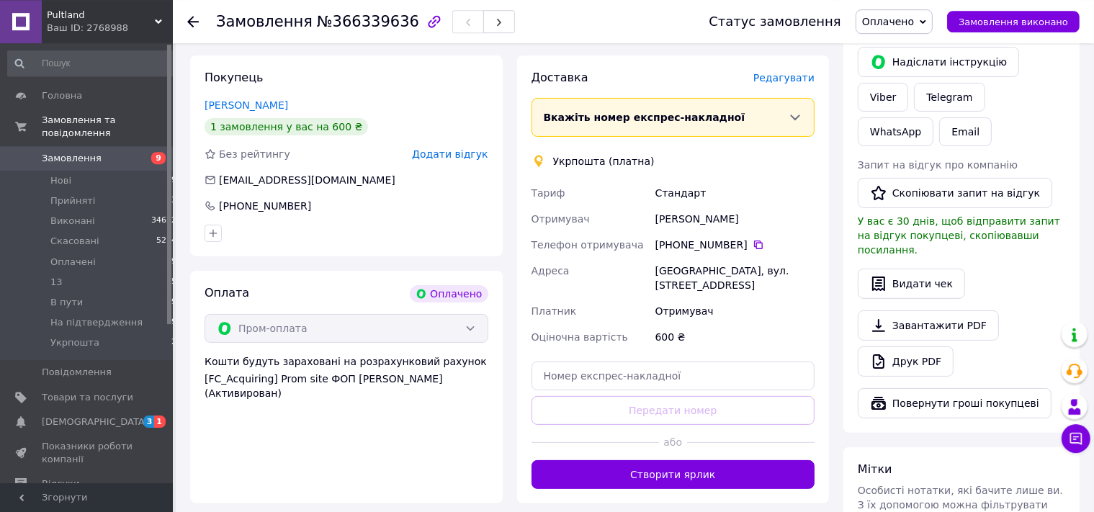
scroll to position [493, 0]
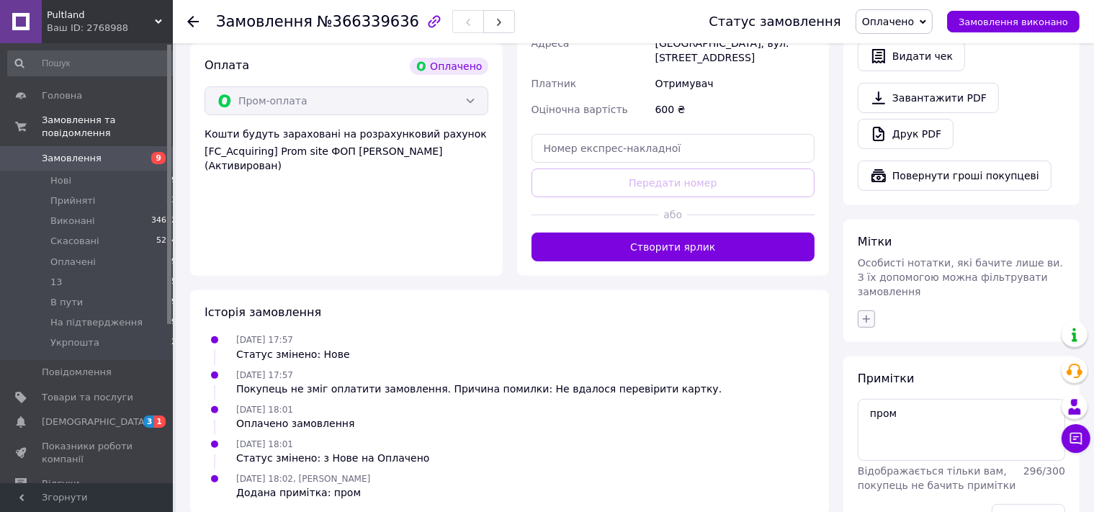
click at [860, 313] on icon "button" at bounding box center [866, 319] width 12 height 12
click at [891, 460] on li "откл" at bounding box center [946, 470] width 176 height 20
checkbox input "true"
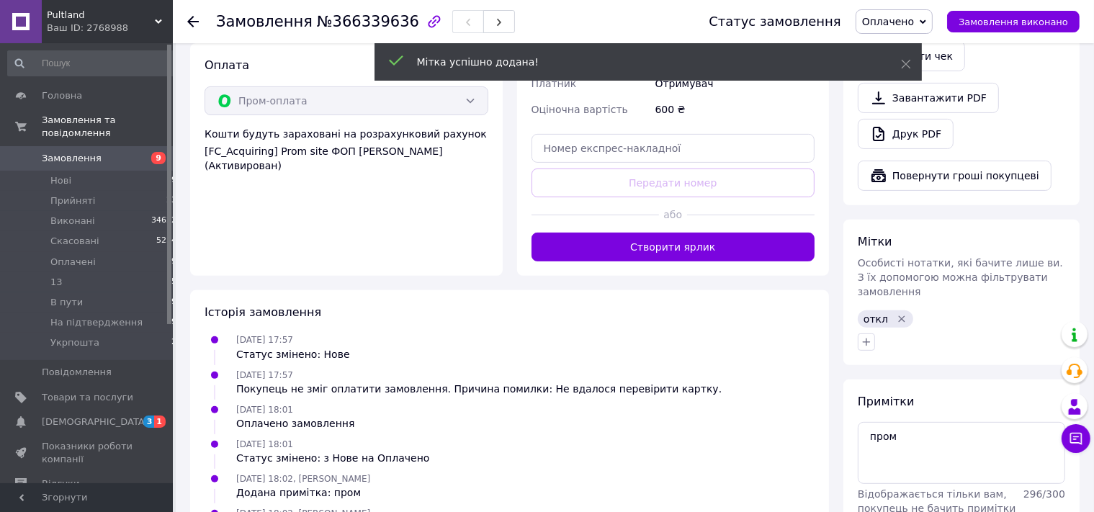
click at [192, 17] on icon at bounding box center [193, 22] width 12 height 12
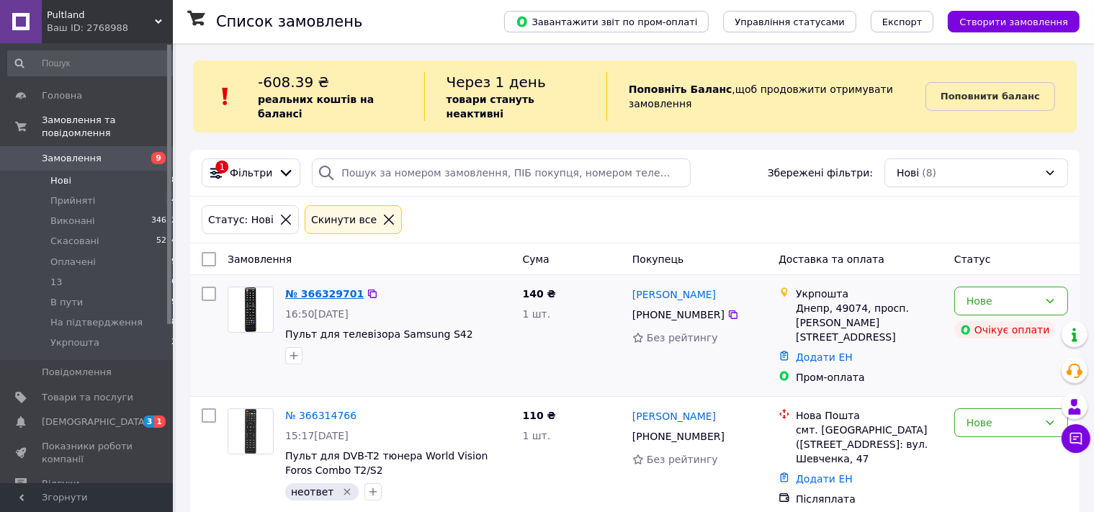
click at [330, 288] on link "№ 366329701" at bounding box center [324, 294] width 78 height 12
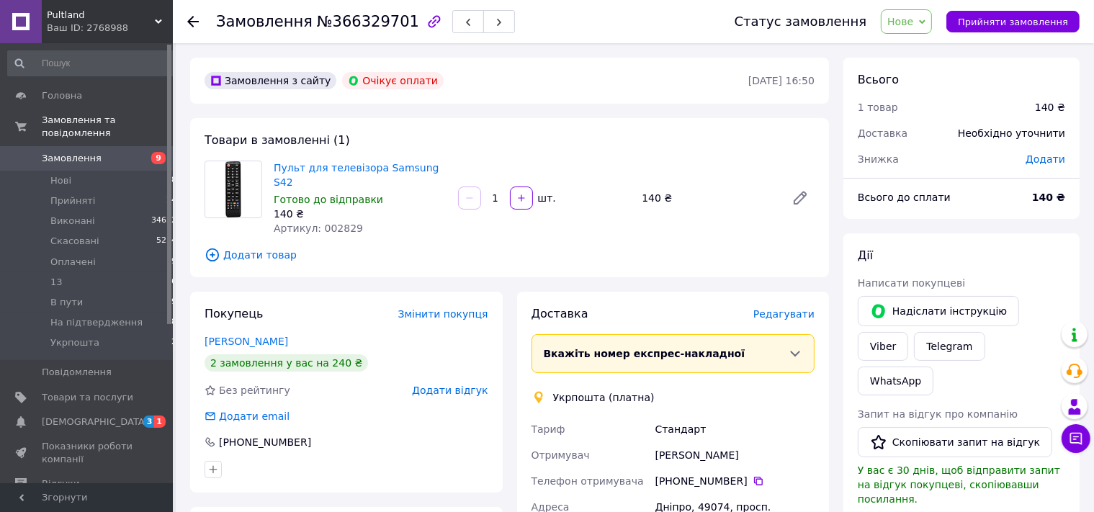
click at [276, 335] on link "[PERSON_NAME]" at bounding box center [246, 341] width 84 height 12
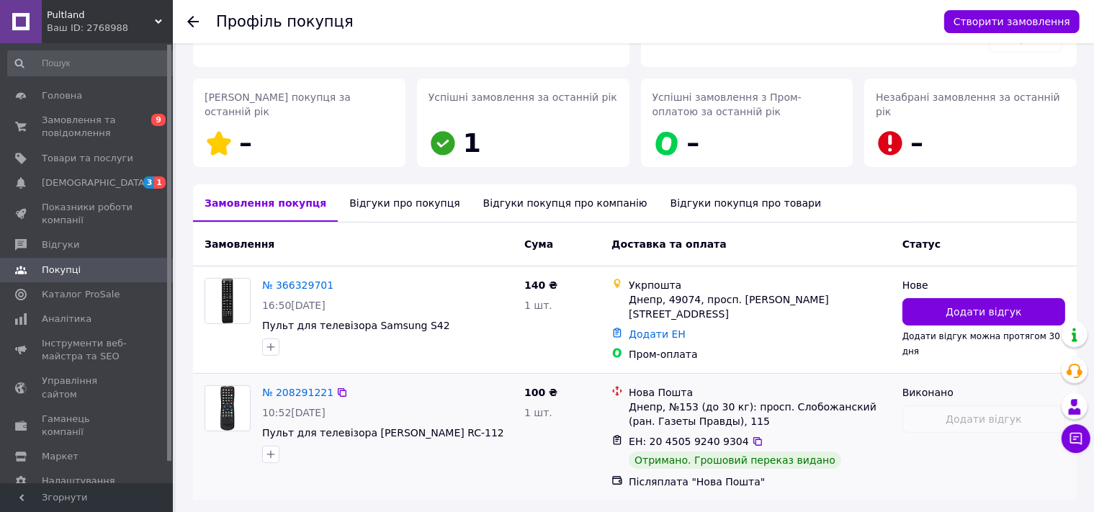
scroll to position [154, 0]
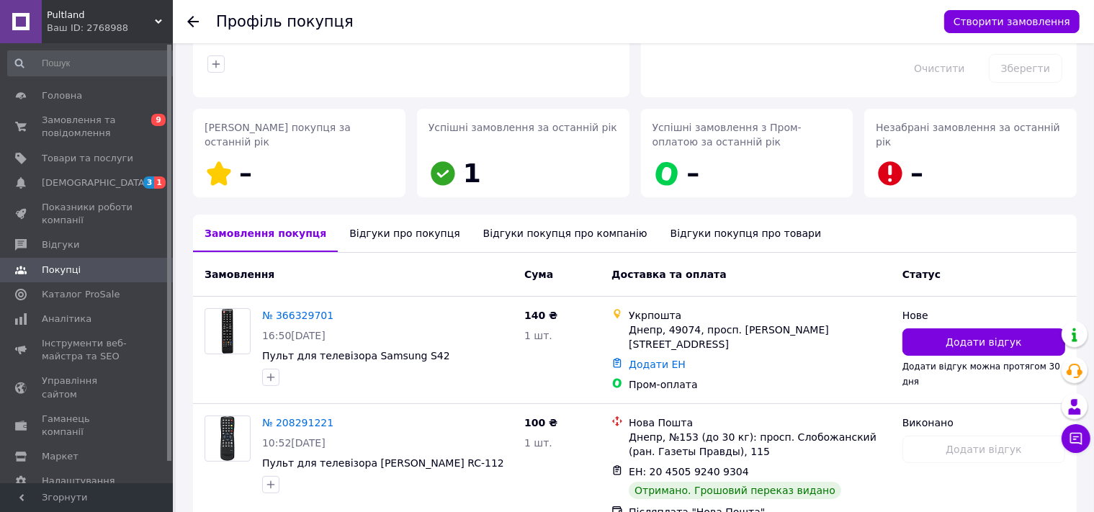
click at [361, 238] on div "Відгуки про покупця" at bounding box center [404, 233] width 133 height 37
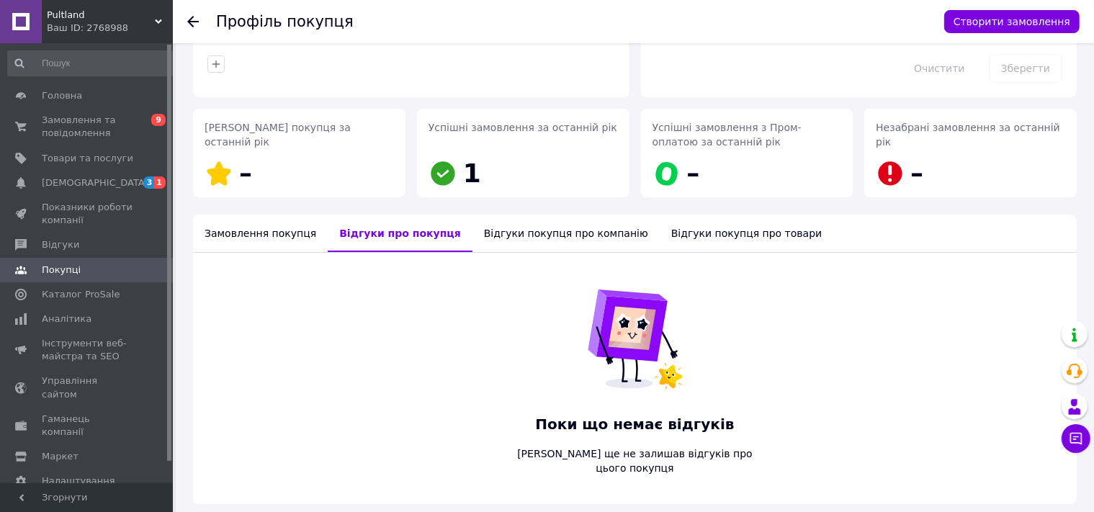
click at [263, 228] on div "Замовлення покупця" at bounding box center [260, 233] width 135 height 37
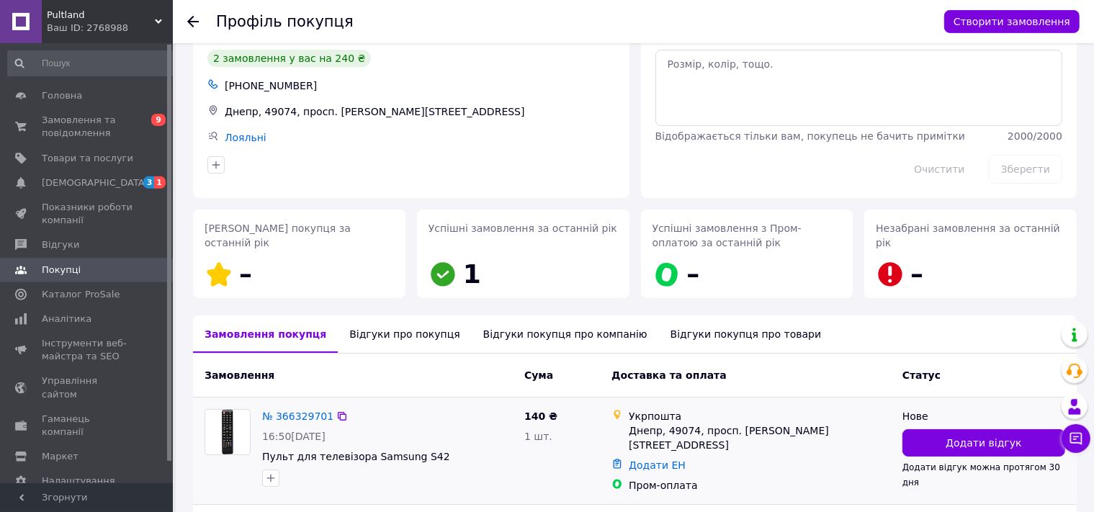
scroll to position [0, 0]
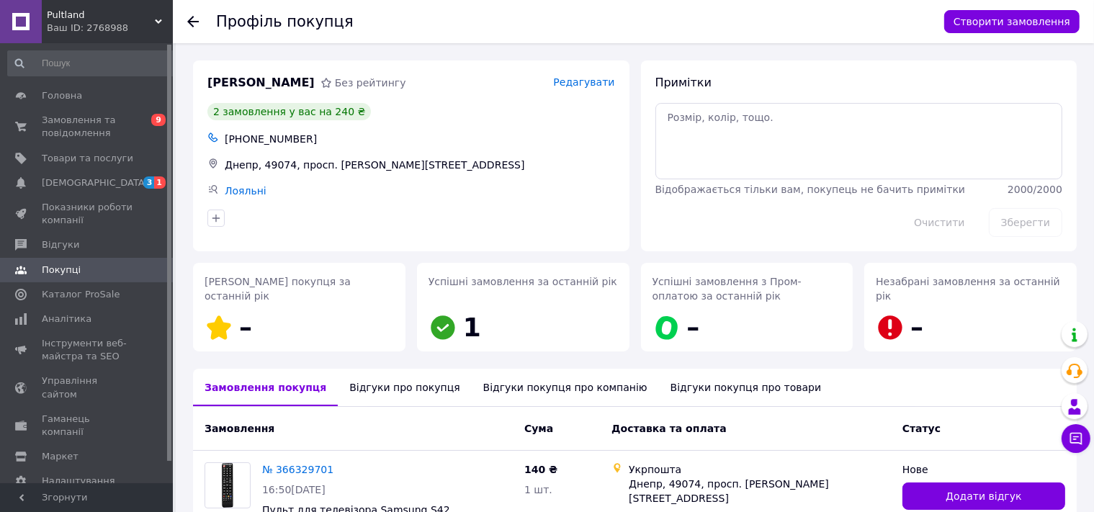
click at [192, 20] on icon at bounding box center [193, 22] width 12 height 12
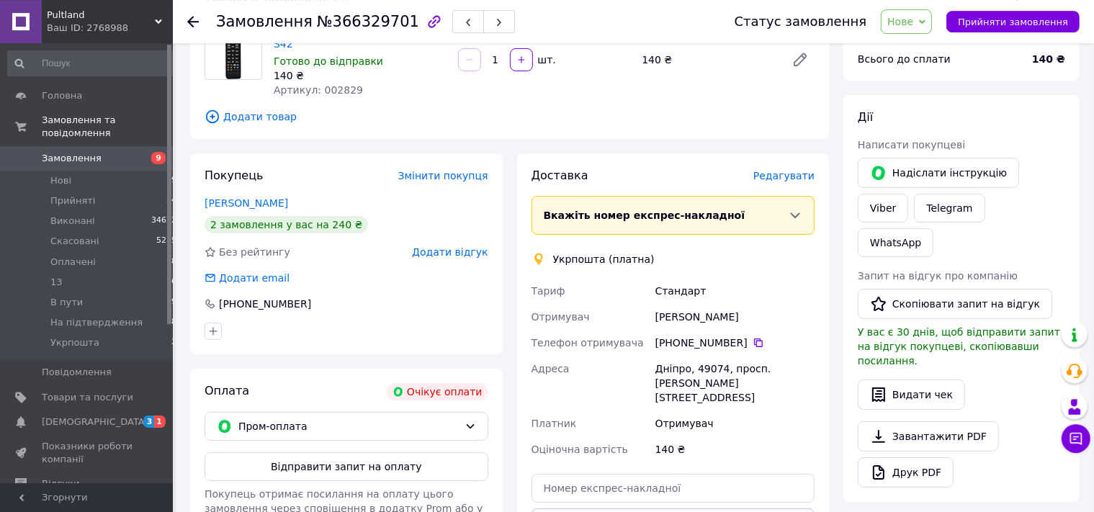
scroll to position [152, 0]
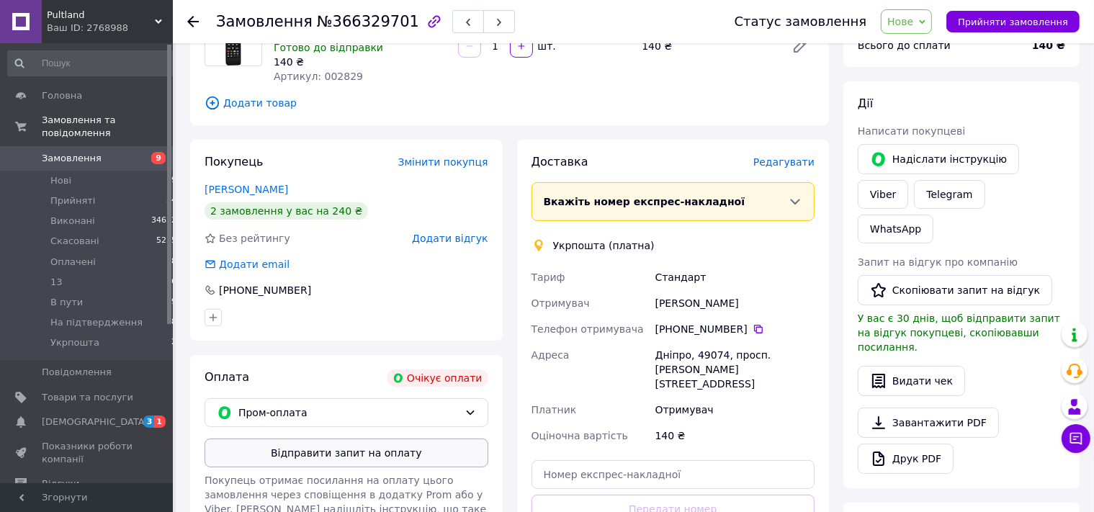
click at [363, 442] on button "Відправити запит на оплату" at bounding box center [346, 452] width 284 height 29
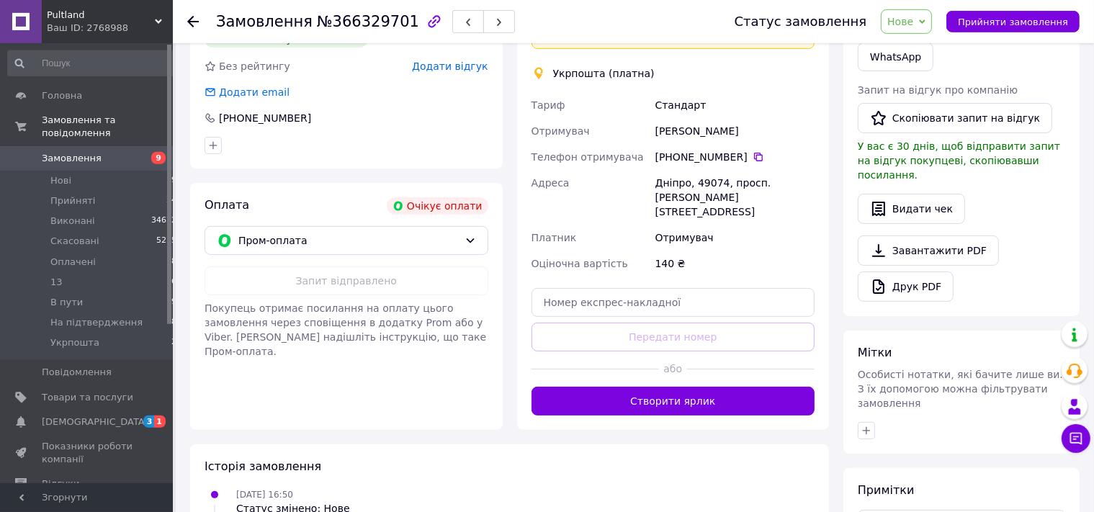
scroll to position [420, 0]
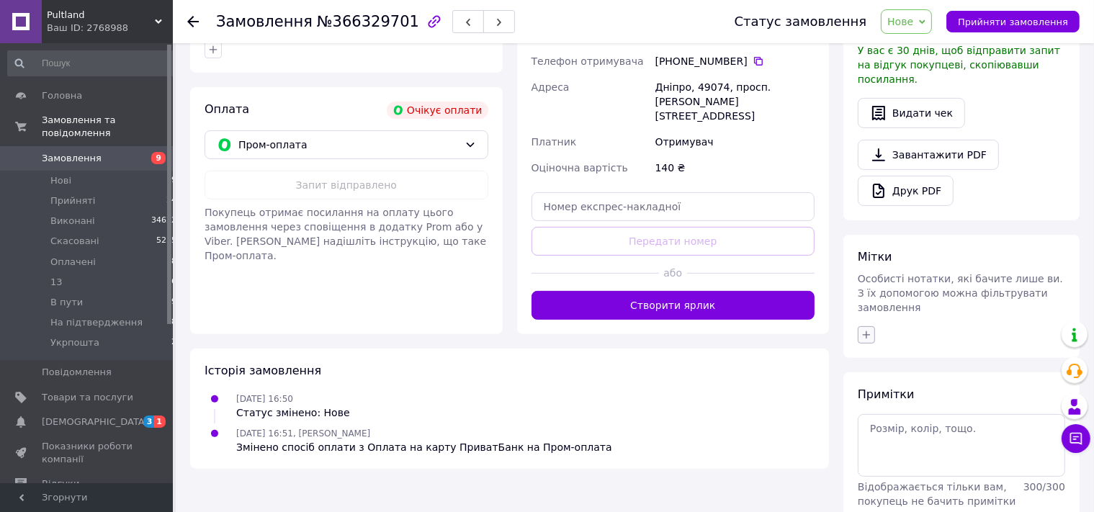
drag, startPoint x: 872, startPoint y: 269, endPoint x: 865, endPoint y: 272, distance: 7.4
click at [871, 326] on button "button" at bounding box center [865, 334] width 17 height 17
click at [900, 419] on label "ждем опл" at bounding box center [905, 424] width 48 height 11
checkbox input "true"
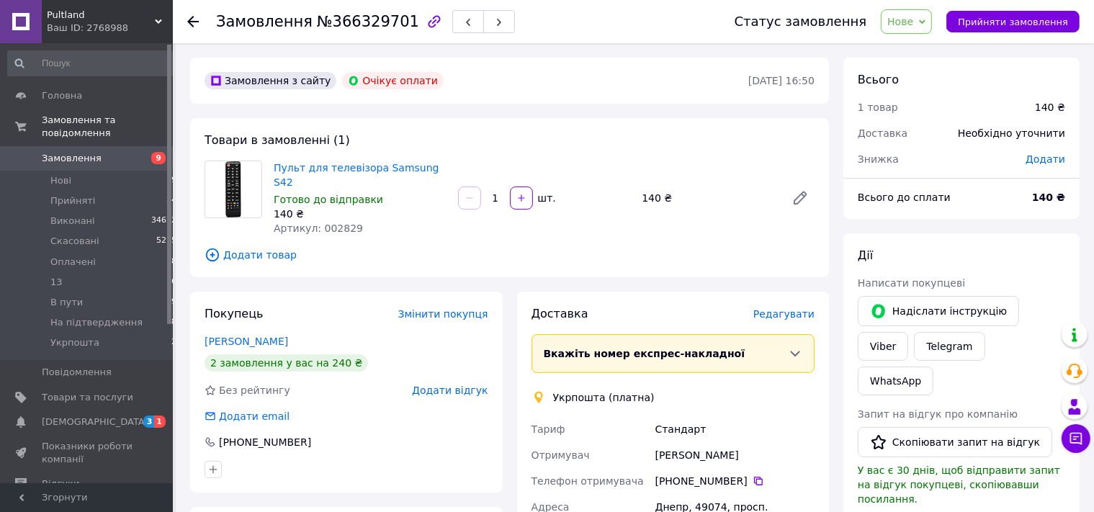
scroll to position [380, 0]
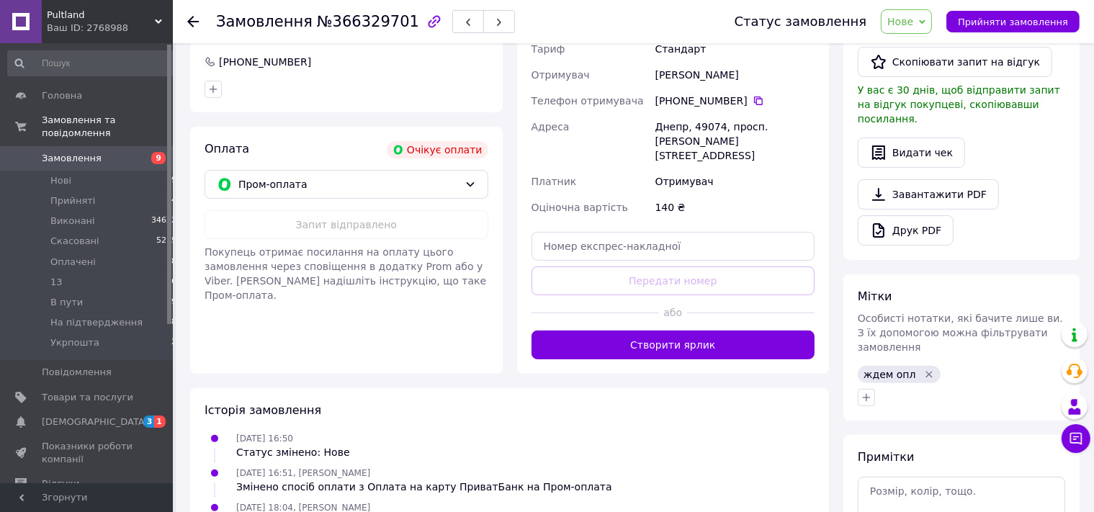
click at [192, 22] on icon at bounding box center [193, 22] width 12 height 12
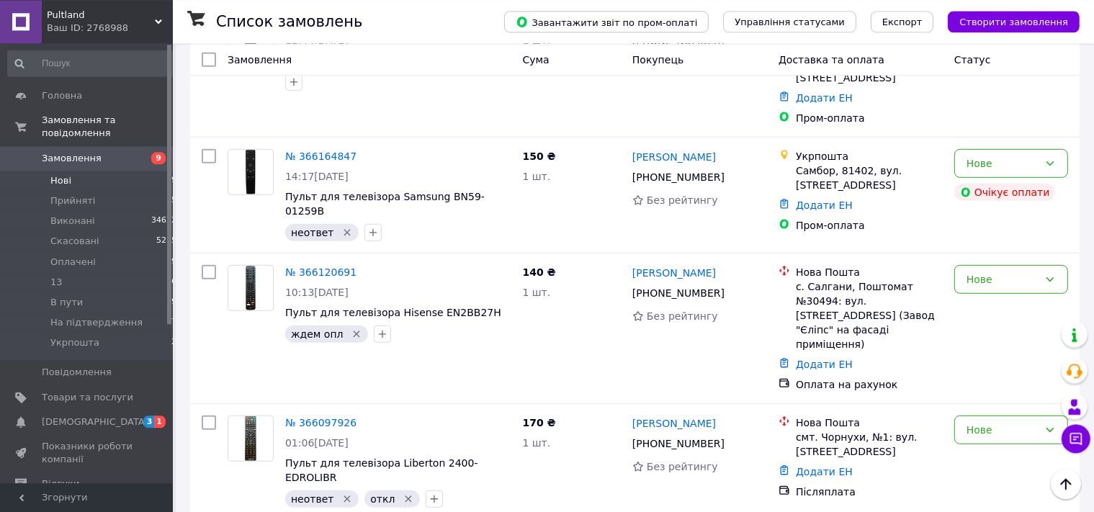
scroll to position [793, 0]
